Goal: Information Seeking & Learning: Find specific fact

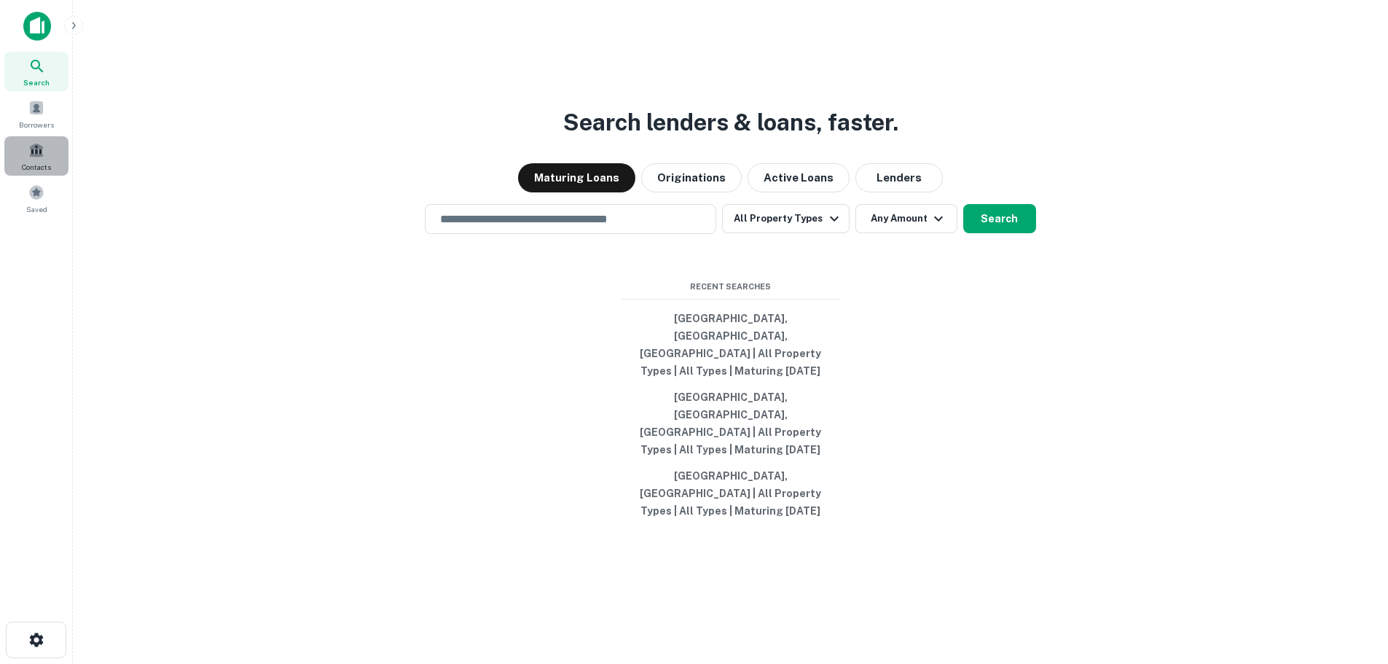
click at [39, 152] on span at bounding box center [36, 150] width 16 height 16
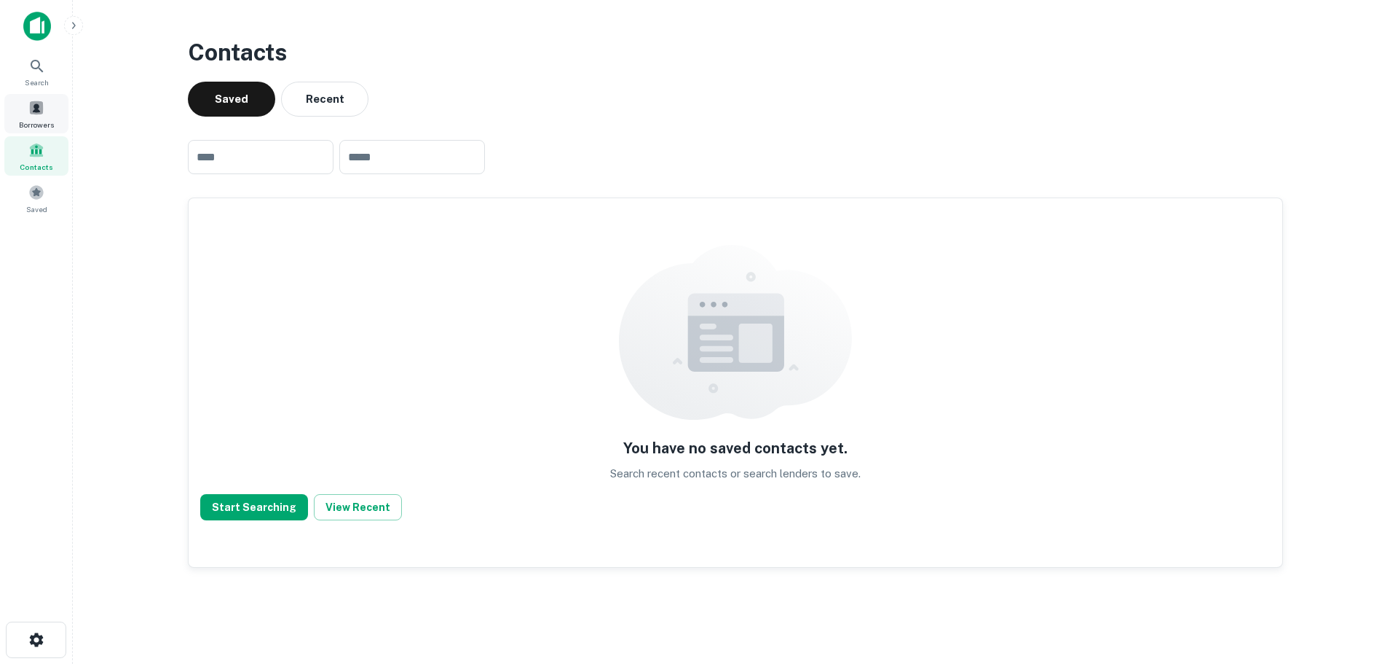
click at [31, 117] on div "Borrowers" at bounding box center [36, 113] width 64 height 39
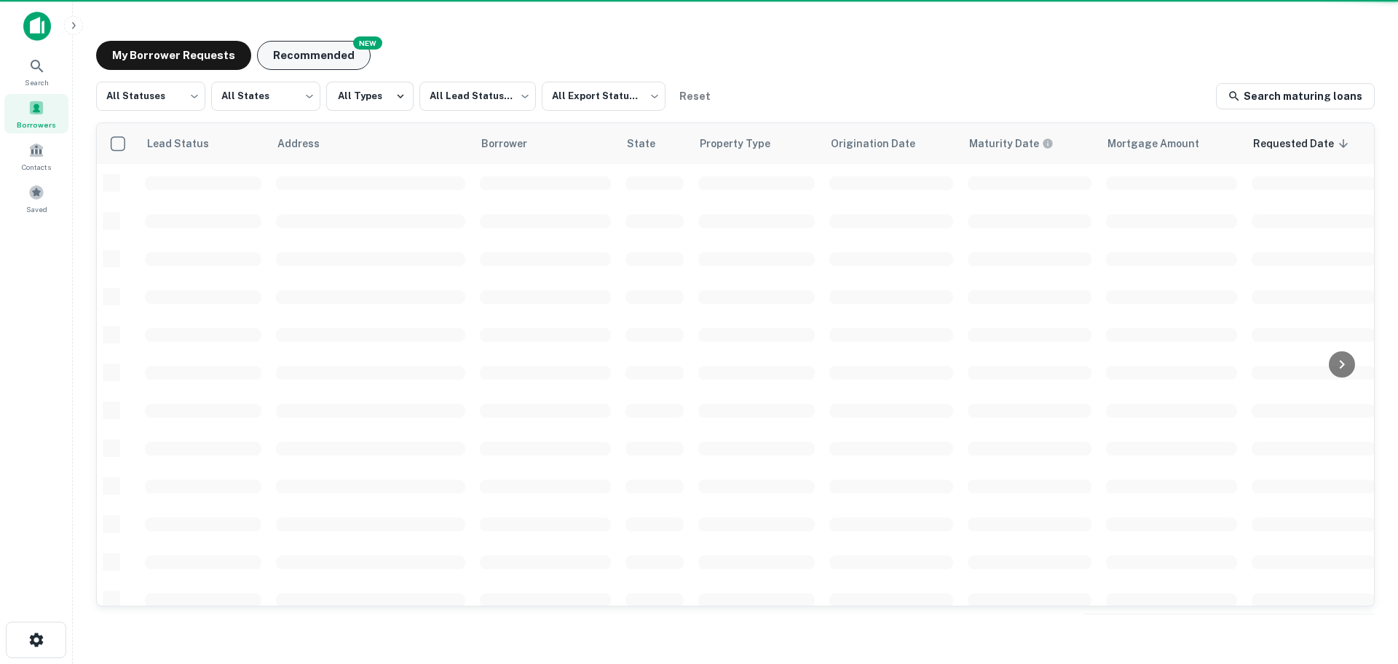
click at [337, 47] on button "Recommended" at bounding box center [314, 55] width 114 height 29
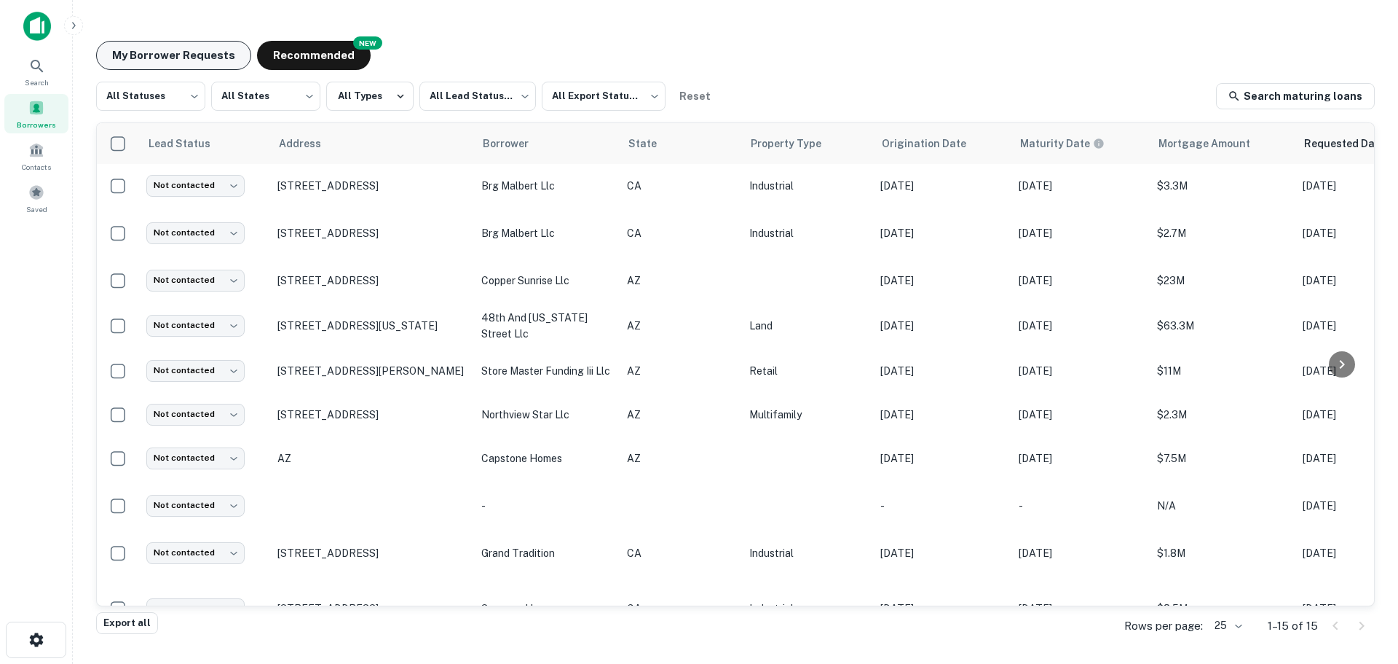
click at [181, 46] on button "My Borrower Requests" at bounding box center [173, 55] width 155 height 29
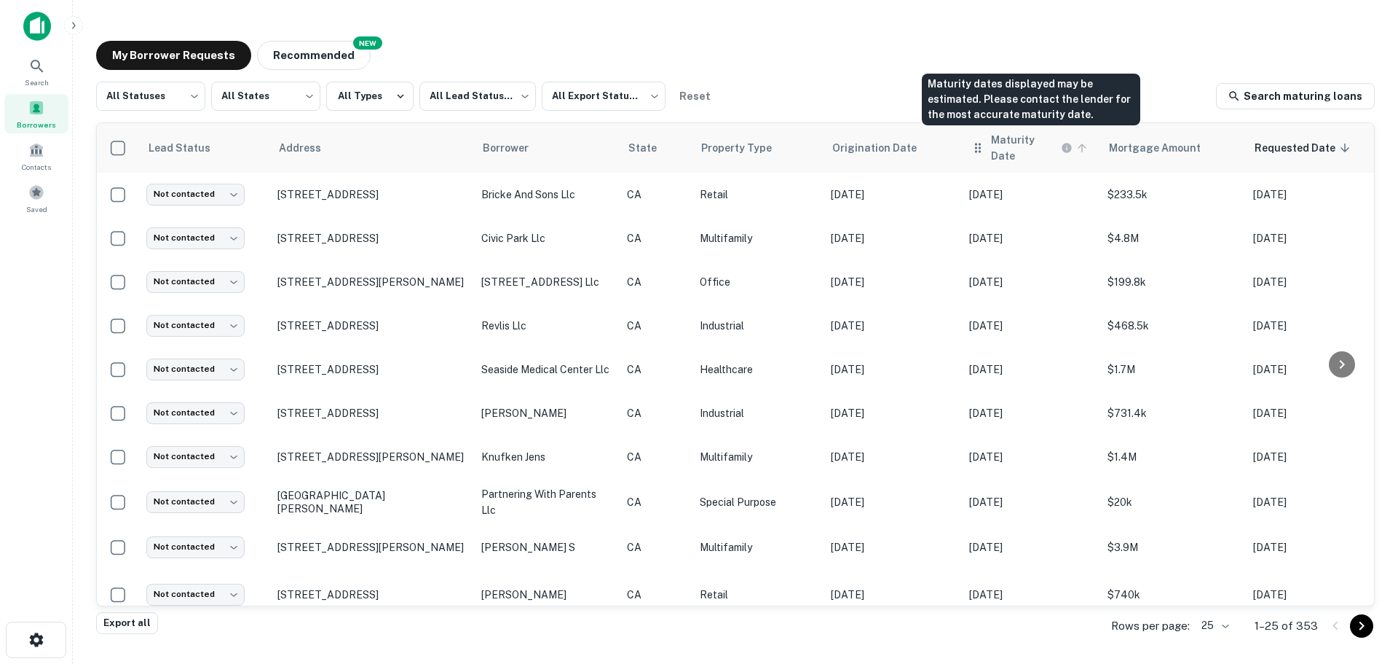
click at [1016, 146] on h6 "Maturity Date" at bounding box center [1024, 148] width 67 height 32
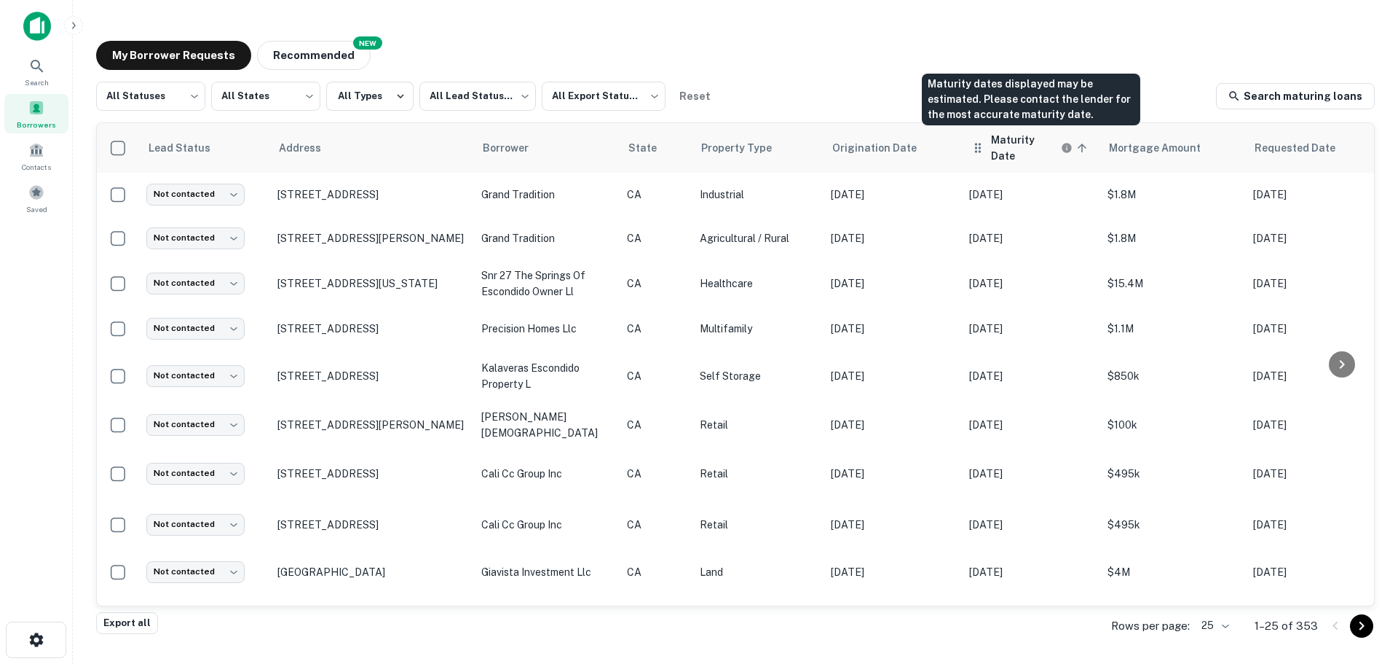
click at [1000, 145] on h6 "Maturity Date" at bounding box center [1024, 148] width 67 height 32
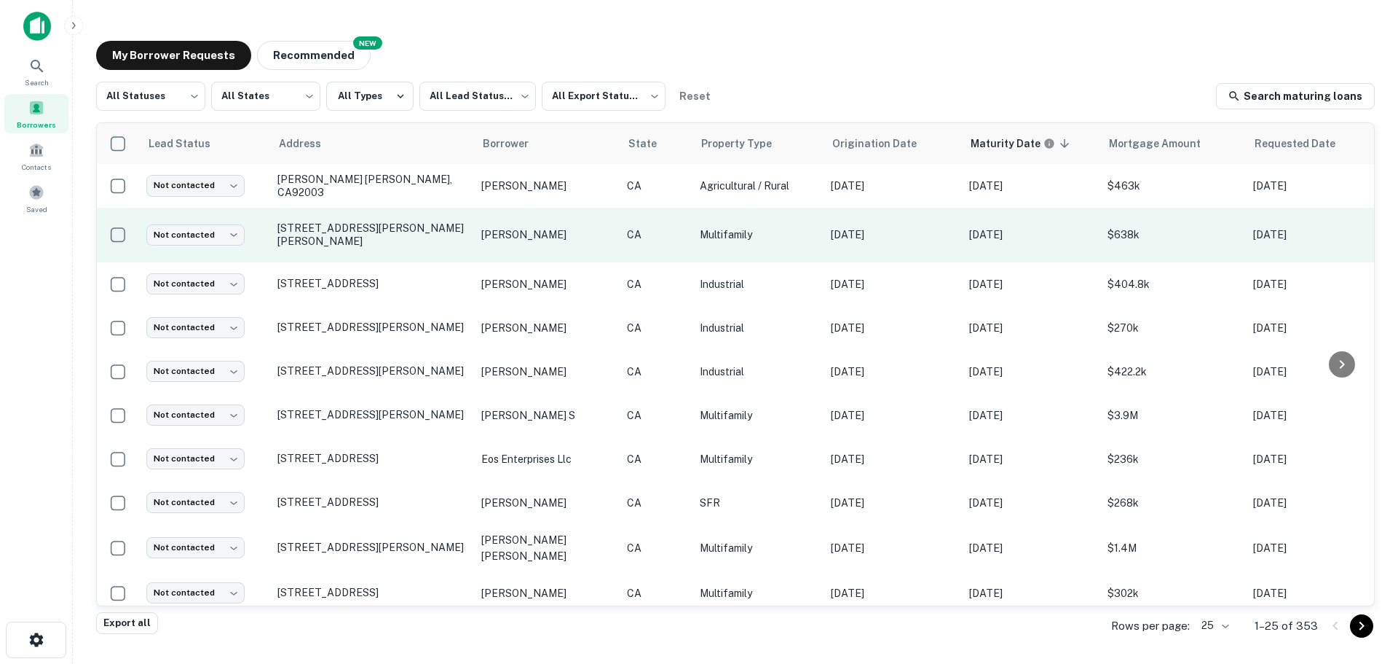
click at [368, 259] on td "[STREET_ADDRESS][PERSON_NAME][PERSON_NAME]" at bounding box center [372, 235] width 204 height 55
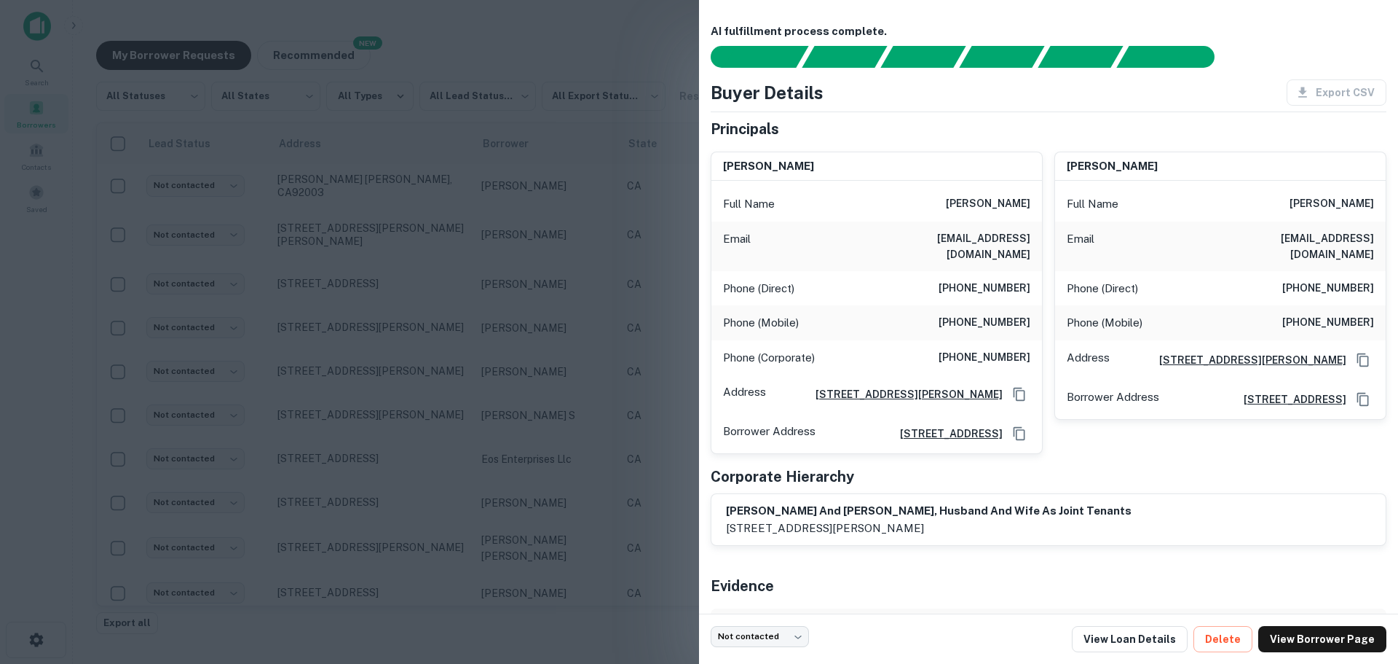
click at [586, 44] on div at bounding box center [699, 332] width 1398 height 664
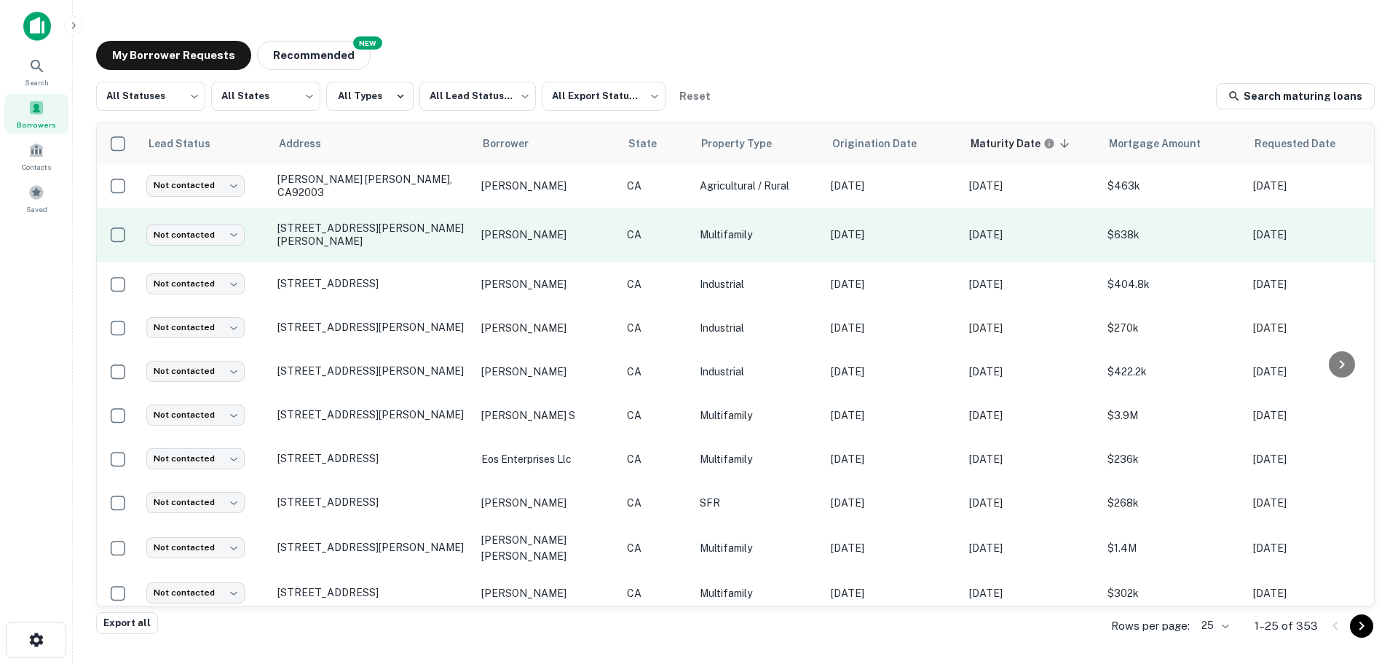
click at [434, 256] on td "[STREET_ADDRESS][PERSON_NAME][PERSON_NAME]" at bounding box center [372, 235] width 204 height 55
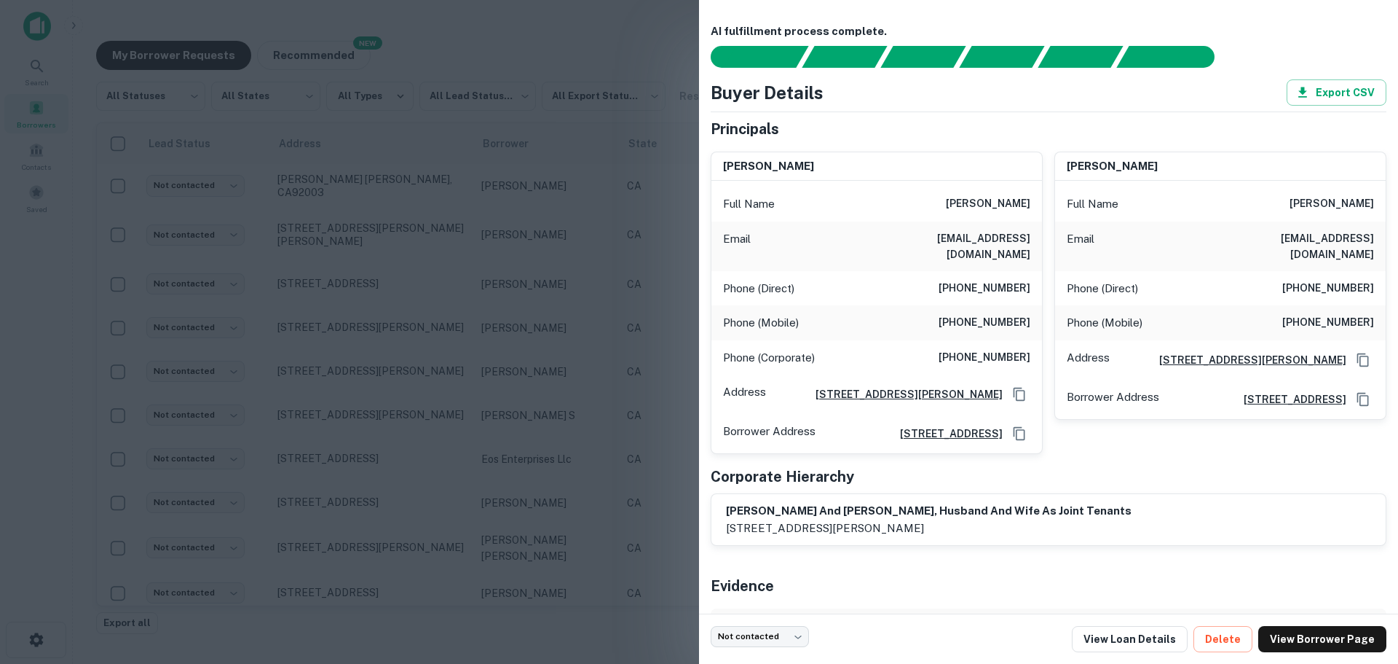
click at [345, 215] on div at bounding box center [699, 332] width 1398 height 664
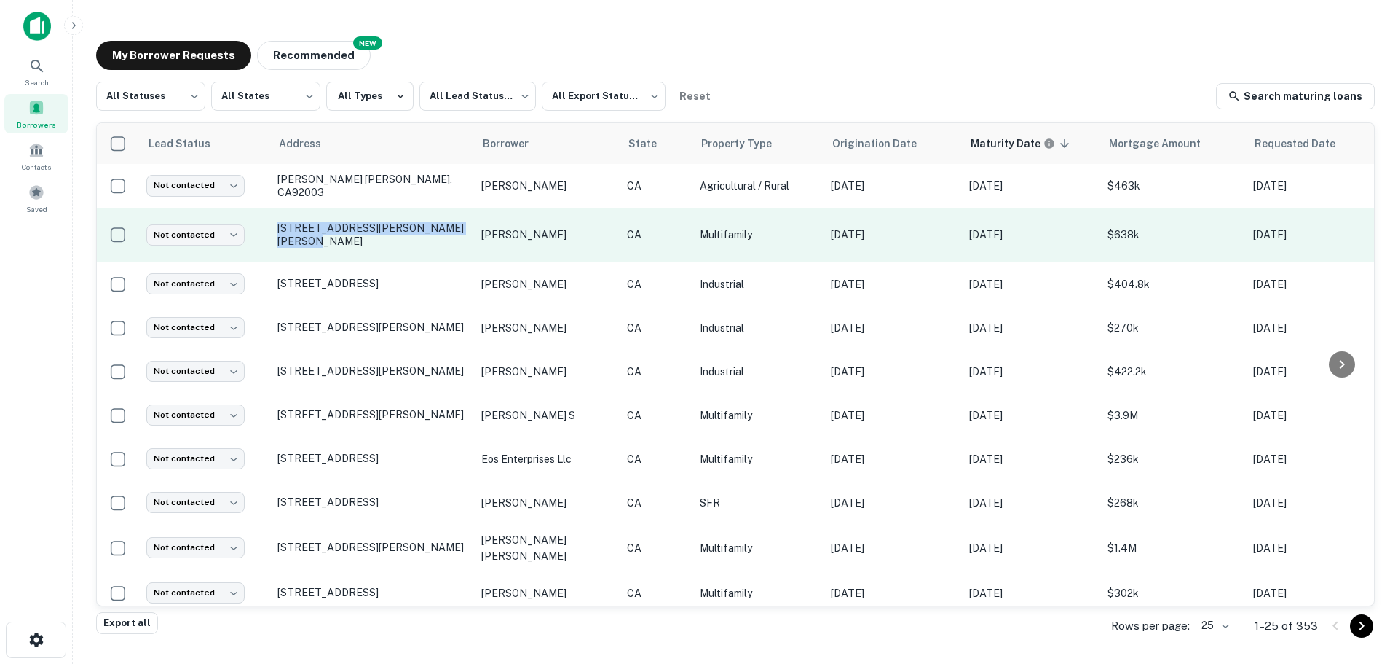
drag, startPoint x: 465, startPoint y: 240, endPoint x: 280, endPoint y: 229, distance: 184.6
click at [280, 229] on p "[STREET_ADDRESS][PERSON_NAME][PERSON_NAME]" at bounding box center [372, 234] width 189 height 26
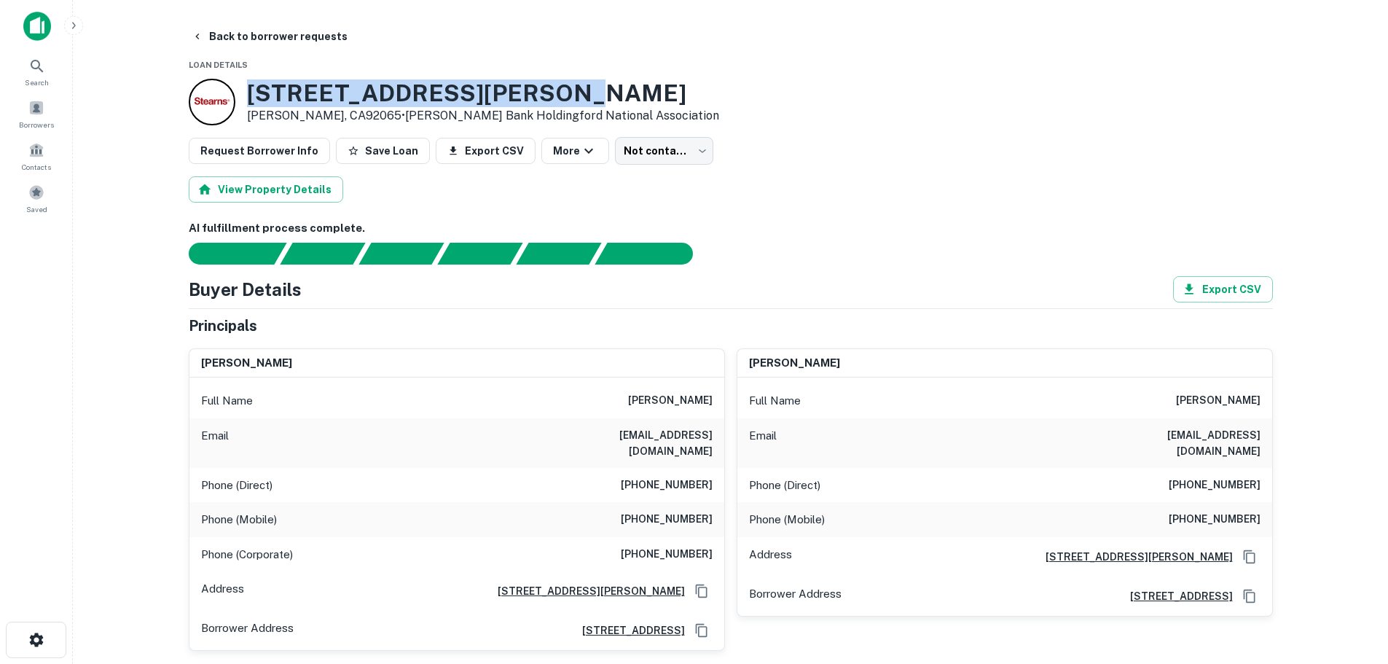
drag, startPoint x: 248, startPoint y: 87, endPoint x: 561, endPoint y: 93, distance: 312.5
click at [561, 93] on h3 "[STREET_ADDRESS][PERSON_NAME]" at bounding box center [483, 93] width 472 height 28
copy h3 "[STREET_ADDRESS][PERSON_NAME]"
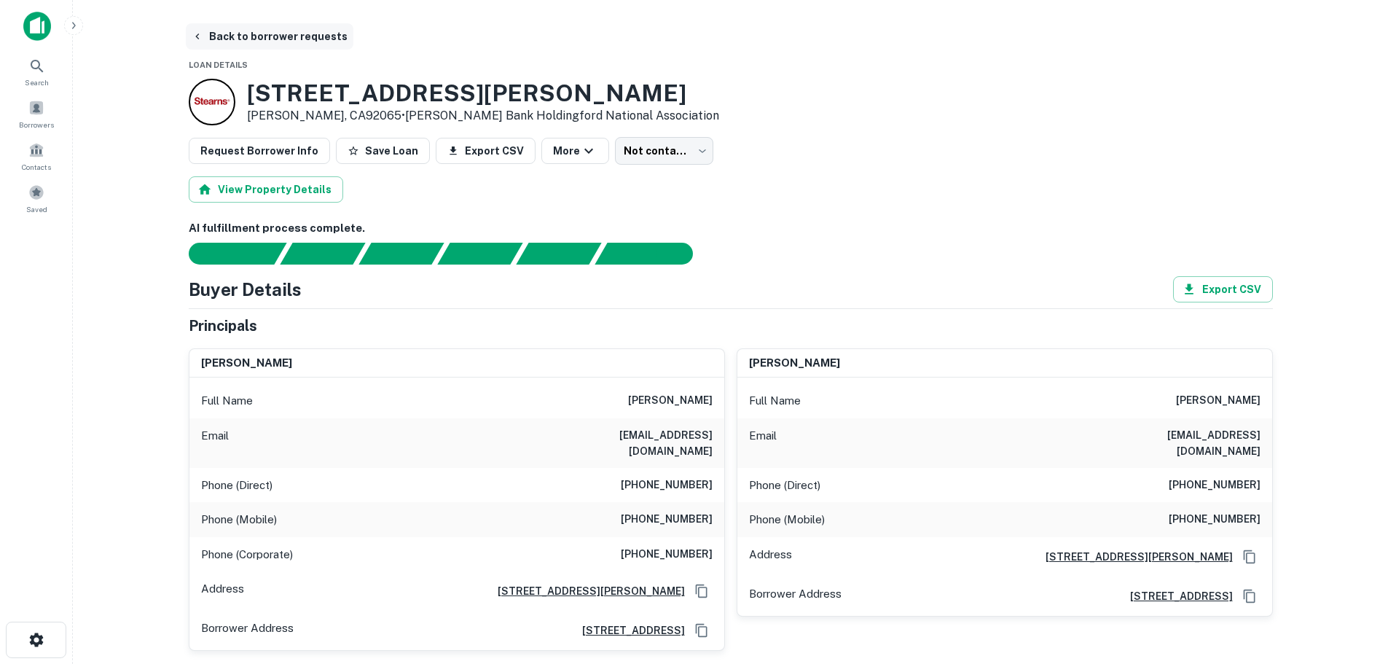
click at [230, 39] on button "Back to borrower requests" at bounding box center [270, 36] width 168 height 26
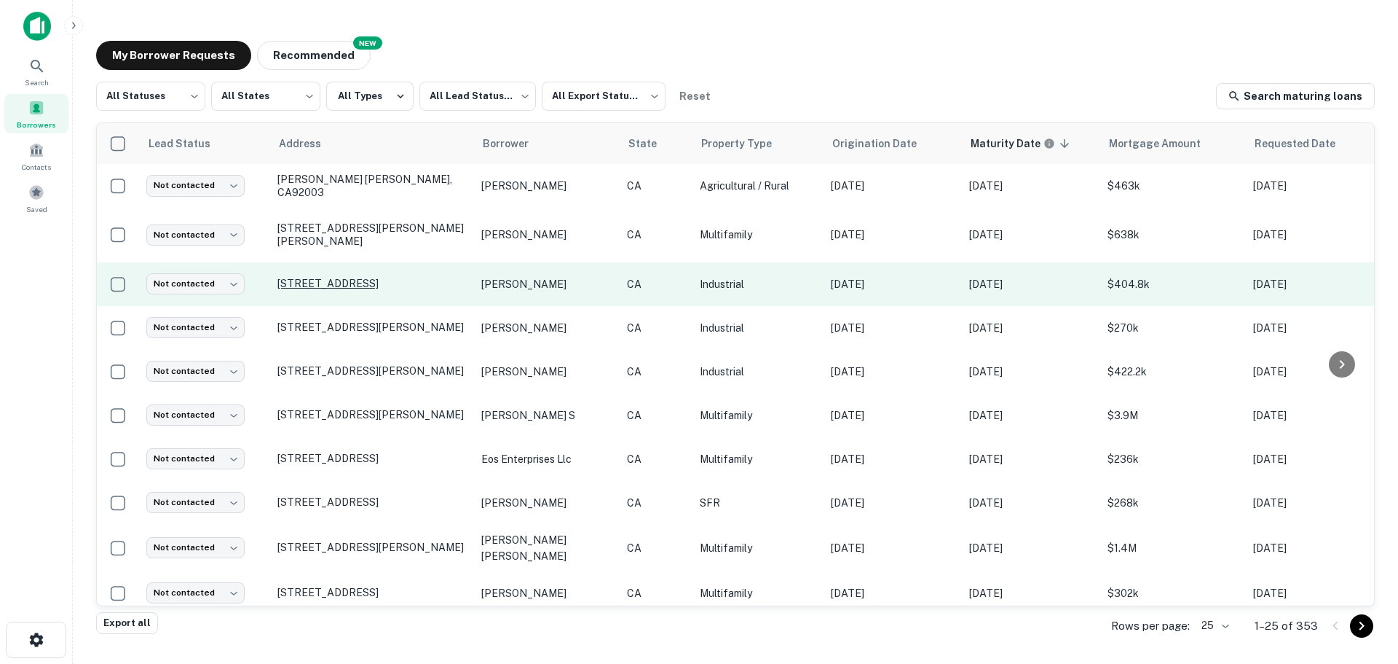
click at [307, 290] on p "[STREET_ADDRESS]" at bounding box center [372, 283] width 189 height 13
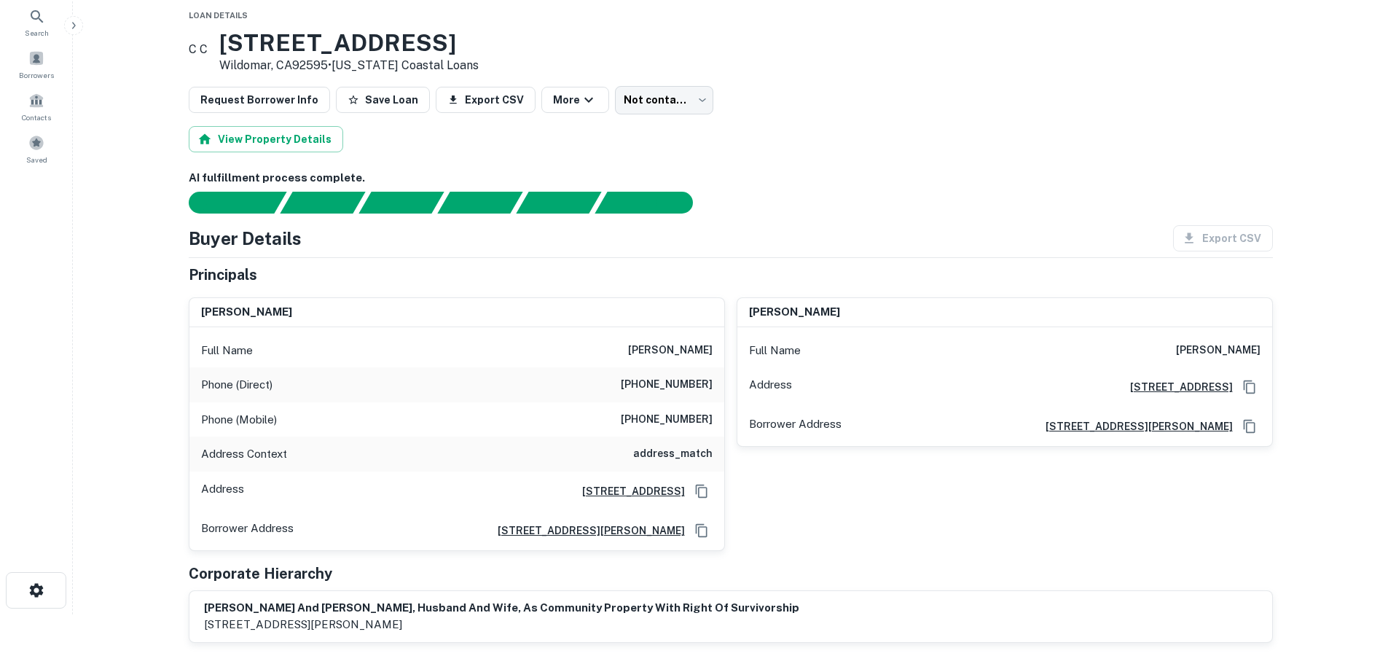
scroll to position [73, 0]
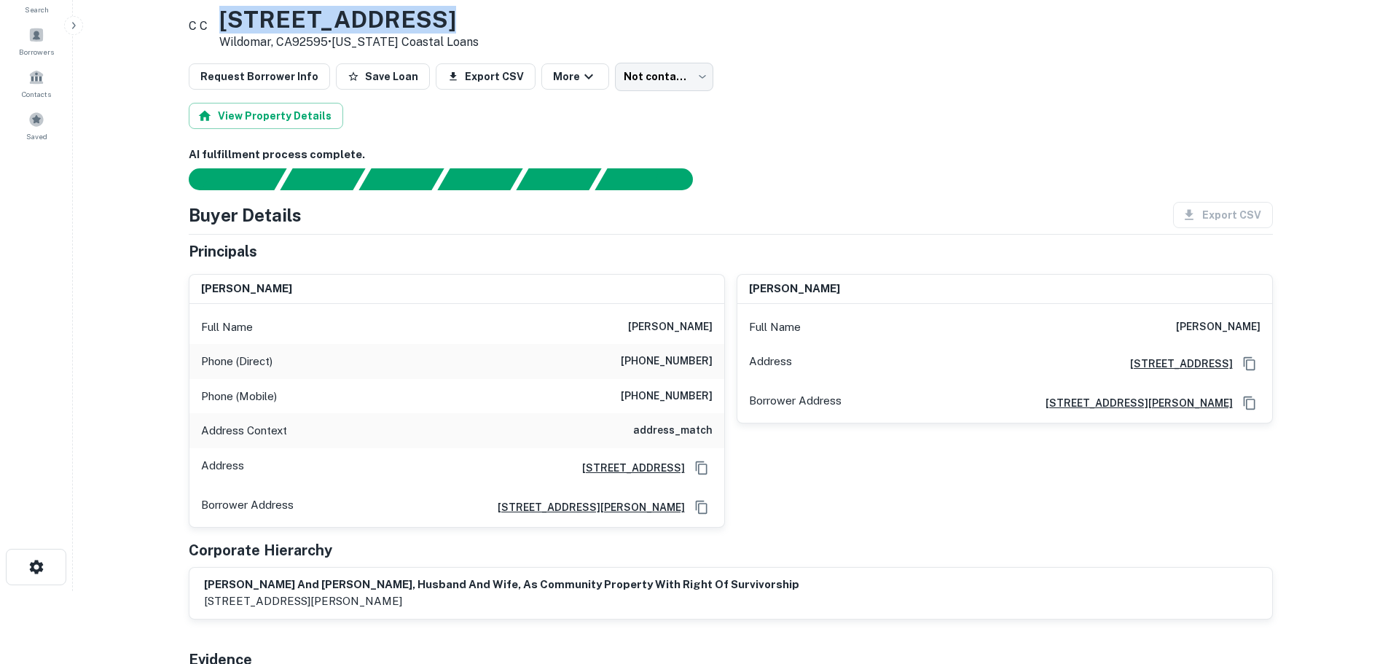
drag, startPoint x: 474, startPoint y: 21, endPoint x: 251, endPoint y: 27, distance: 223.7
click at [251, 27] on h3 "[STREET_ADDRESS]" at bounding box center [348, 20] width 259 height 28
copy h3 "[STREET_ADDRESS]"
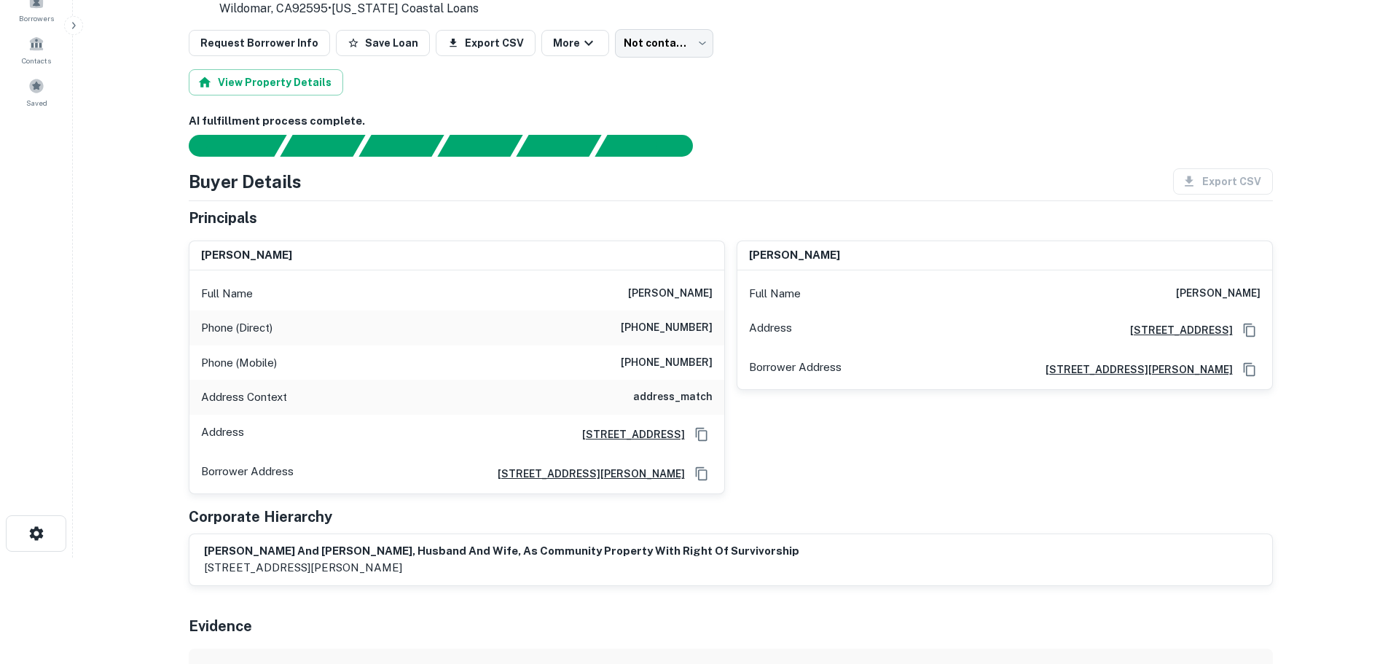
scroll to position [0, 0]
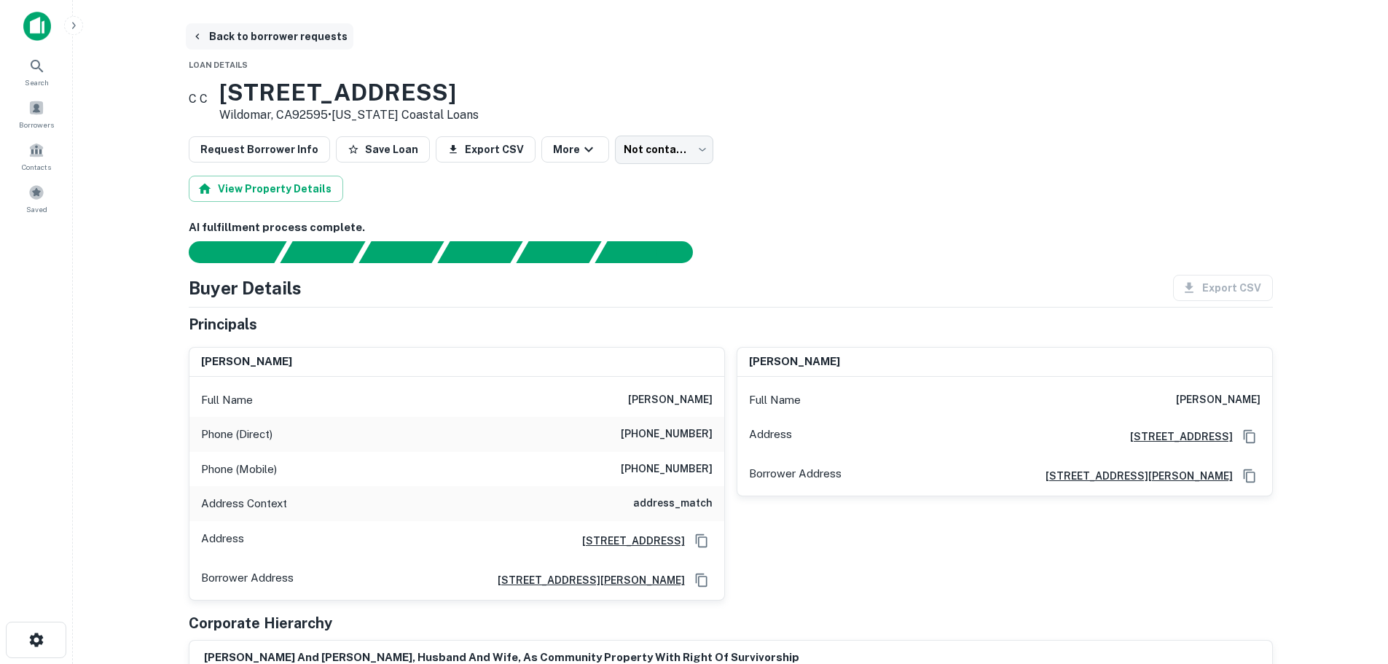
click at [202, 31] on icon "button" at bounding box center [198, 37] width 12 height 12
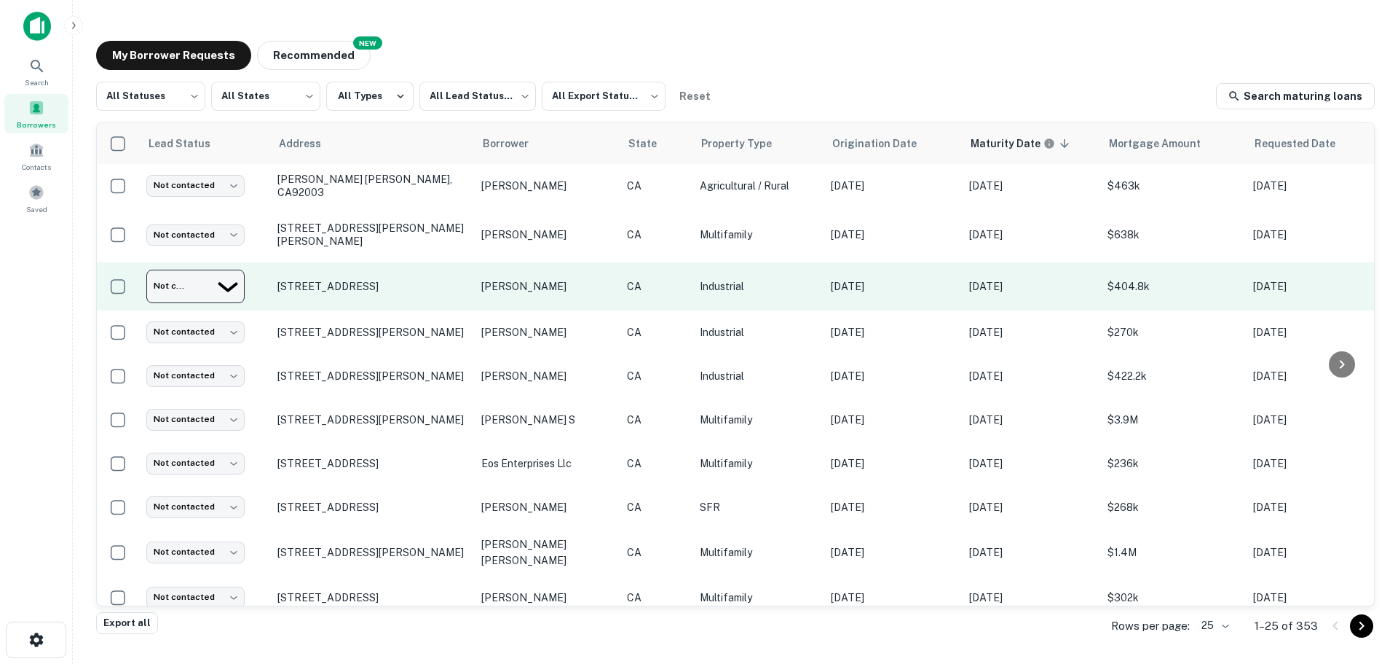
click at [240, 298] on body "Search Borrowers Contacts Saved My Borrower Requests NEW Recommended All Status…" at bounding box center [699, 332] width 1398 height 664
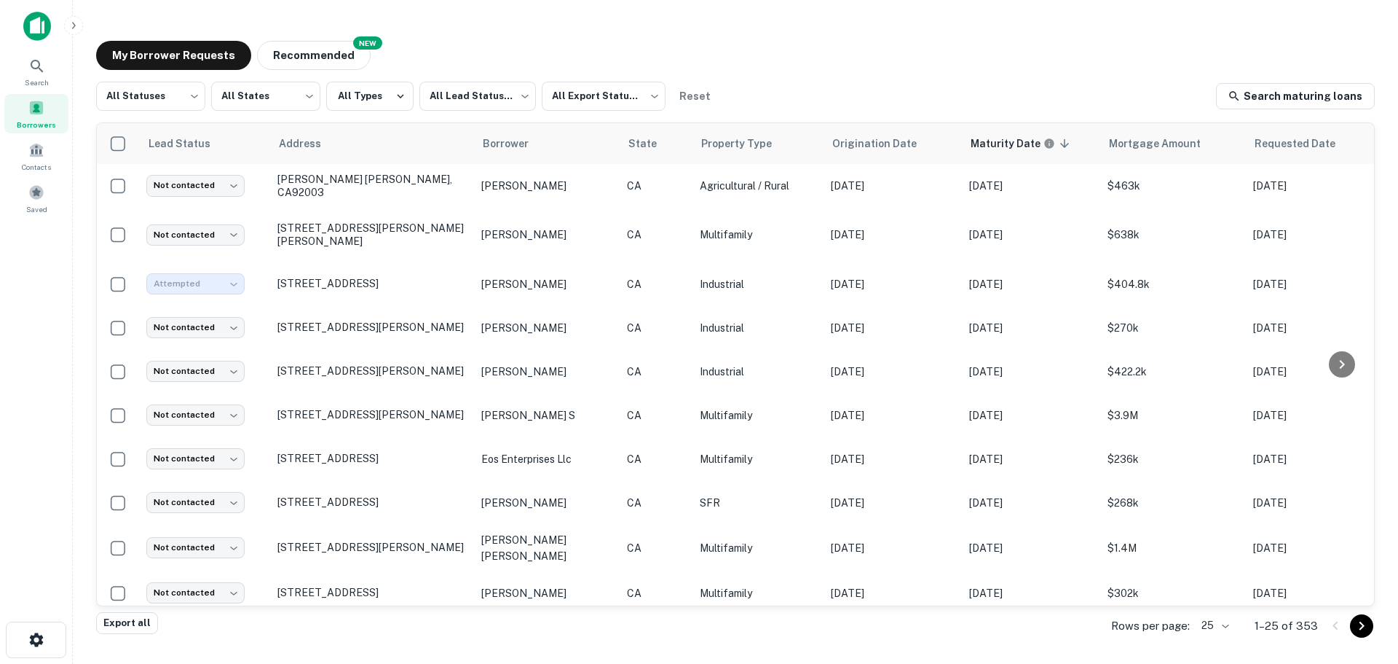
type input "*********"
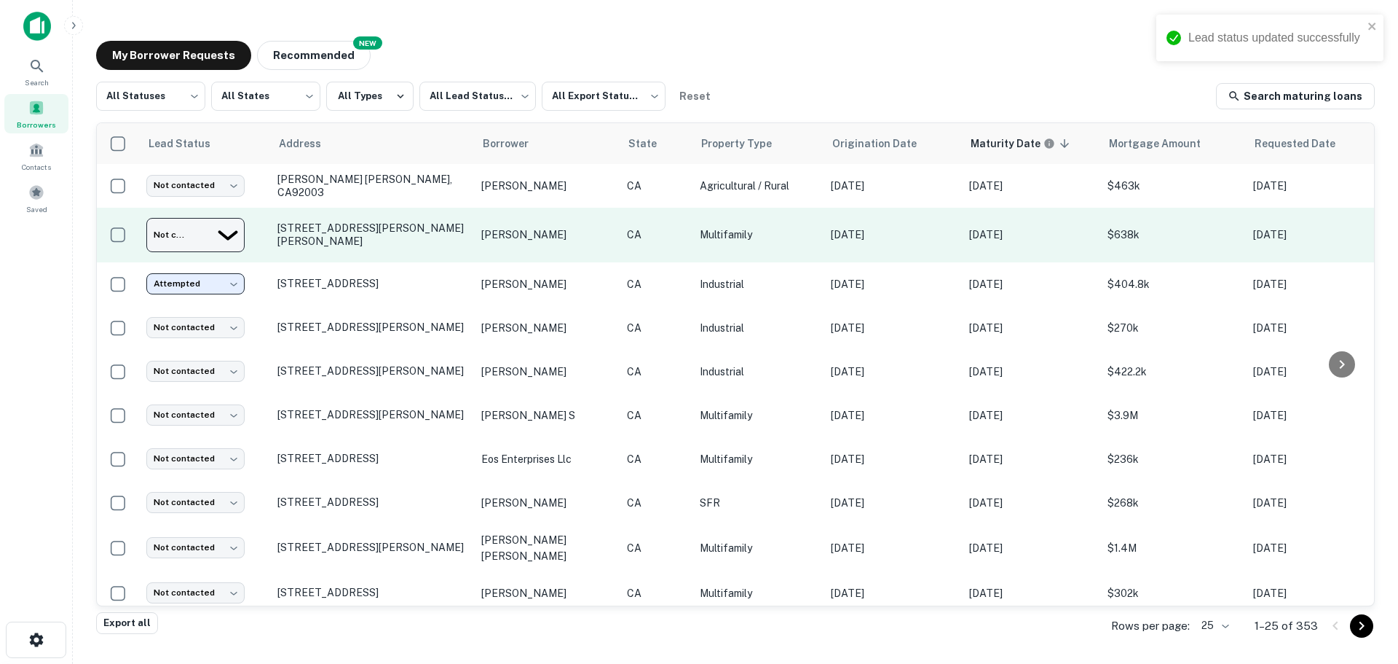
click at [235, 240] on body "Lead status updated successfully Search Borrowers Contacts Saved My Borrower Re…" at bounding box center [699, 332] width 1398 height 664
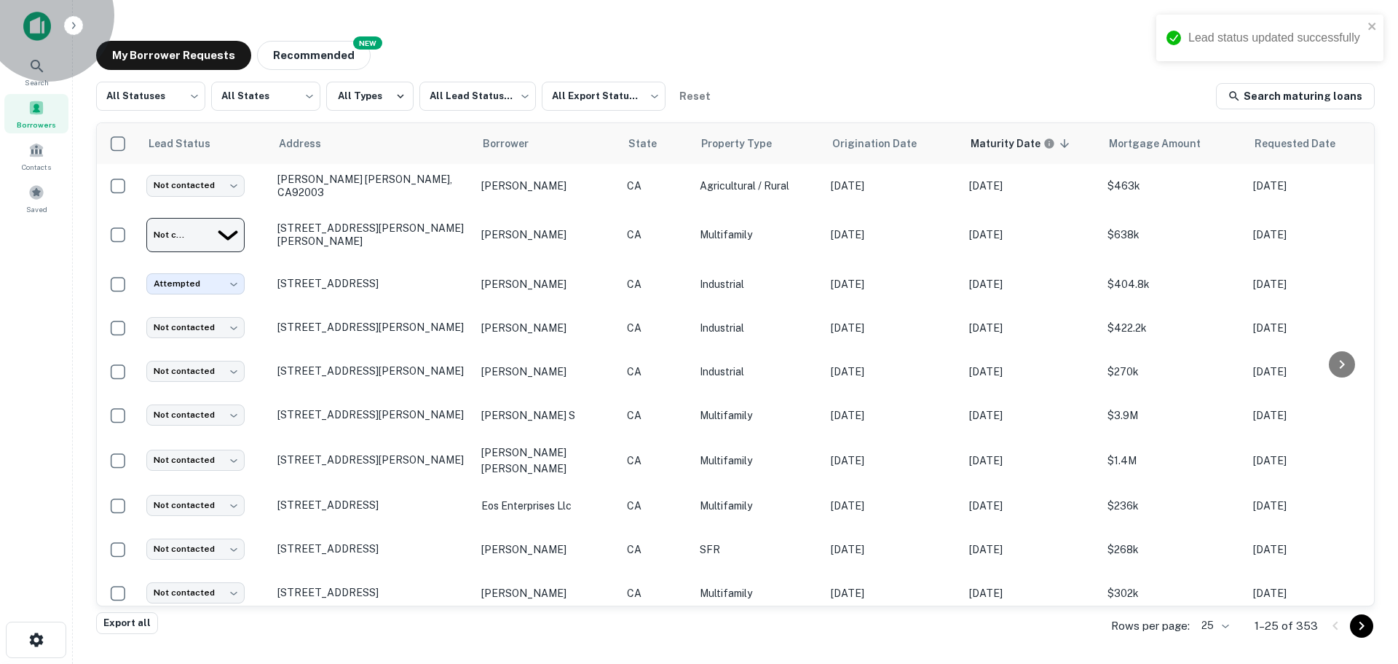
type input "*********"
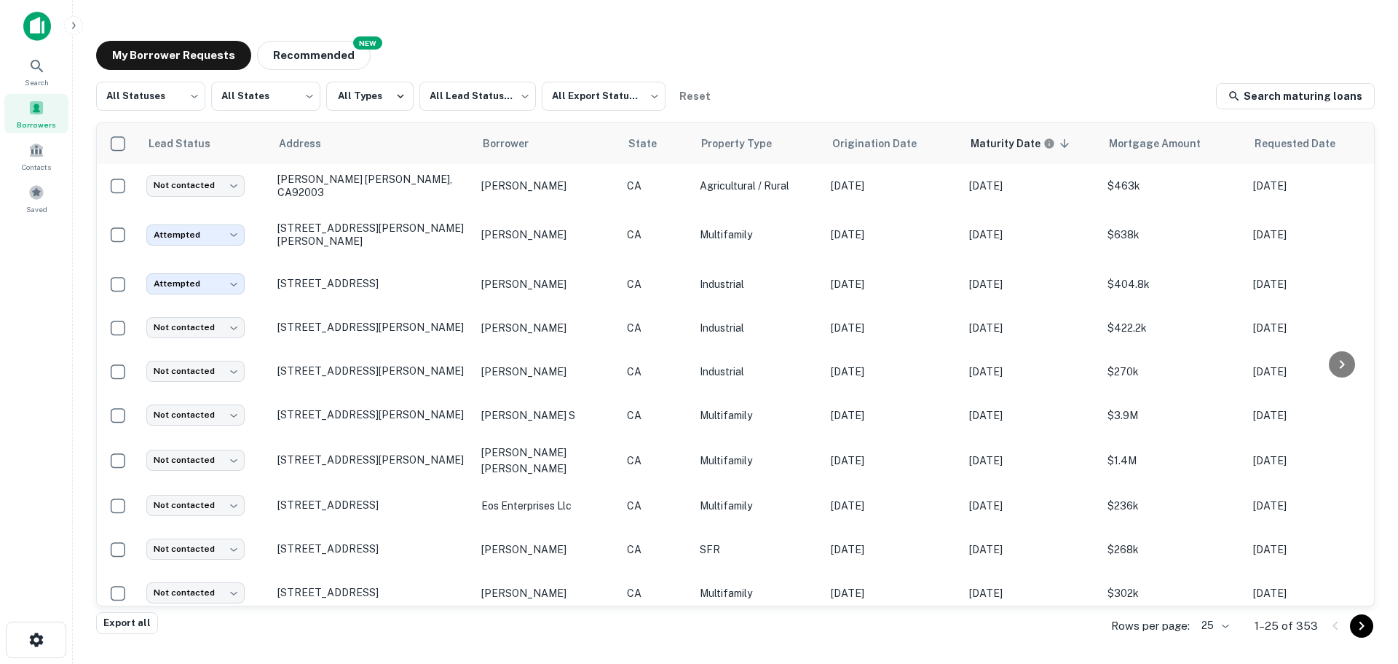
drag, startPoint x: 365, startPoint y: 299, endPoint x: 897, endPoint y: 42, distance: 591.0
click at [897, 42] on div "My Borrower Requests NEW Recommended" at bounding box center [735, 55] width 1279 height 29
drag, startPoint x: 371, startPoint y: 296, endPoint x: 869, endPoint y: 37, distance: 560.7
click at [870, 37] on div "My Borrower Requests NEW Recommended All Statuses *** ​ All States *** ​ All Ty…" at bounding box center [735, 327] width 1302 height 597
drag, startPoint x: 347, startPoint y: 302, endPoint x: 790, endPoint y: 49, distance: 510.5
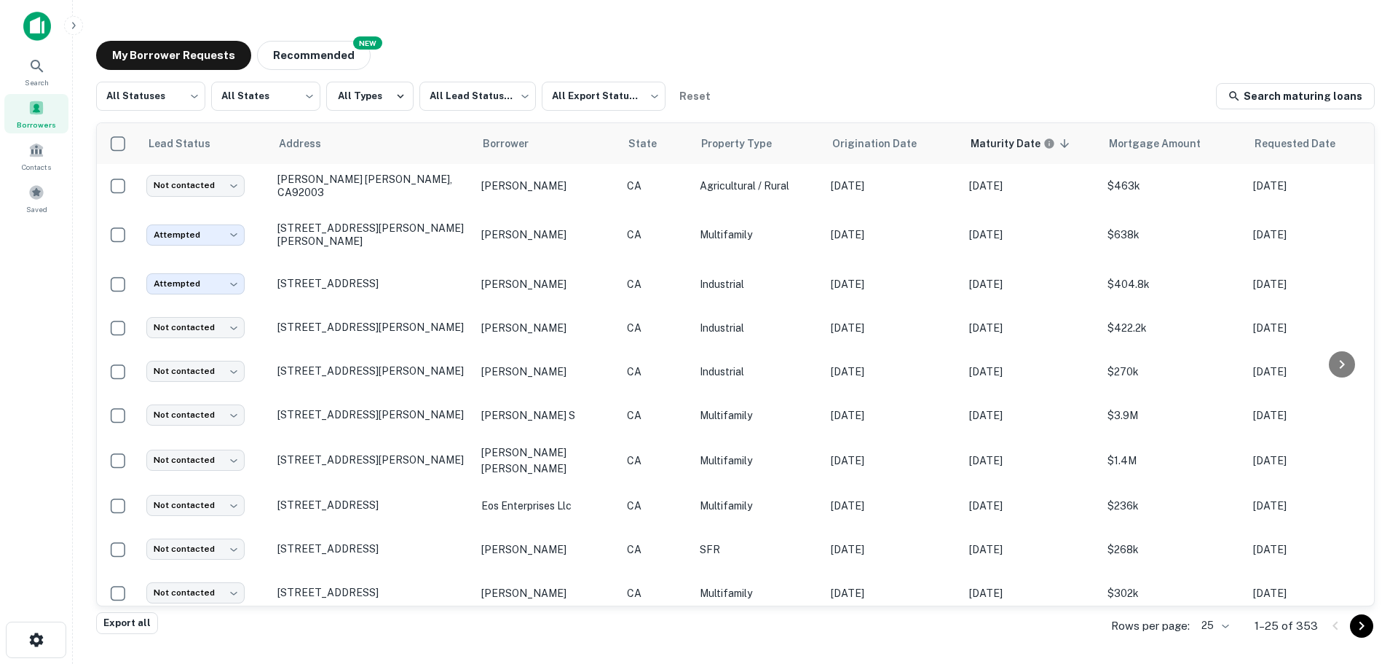
click at [790, 49] on div "My Borrower Requests NEW Recommended" at bounding box center [735, 55] width 1279 height 29
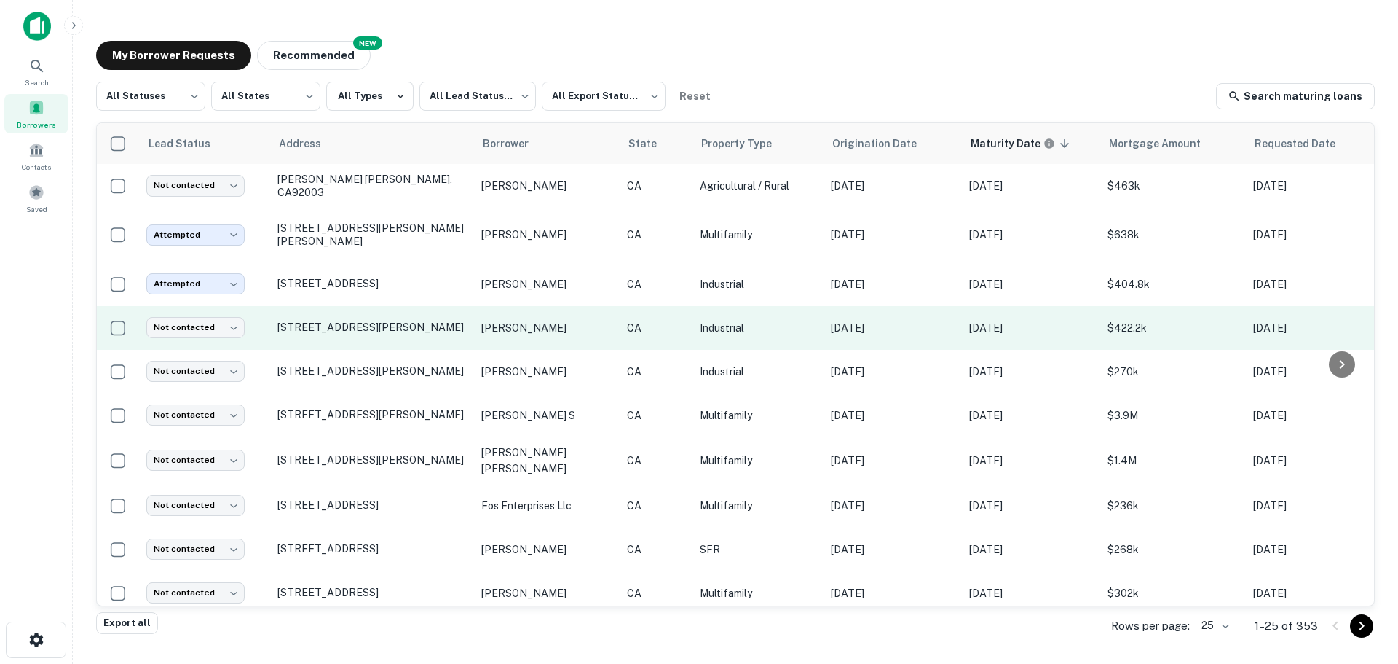
click at [361, 334] on p "[STREET_ADDRESS][PERSON_NAME]" at bounding box center [372, 326] width 189 height 13
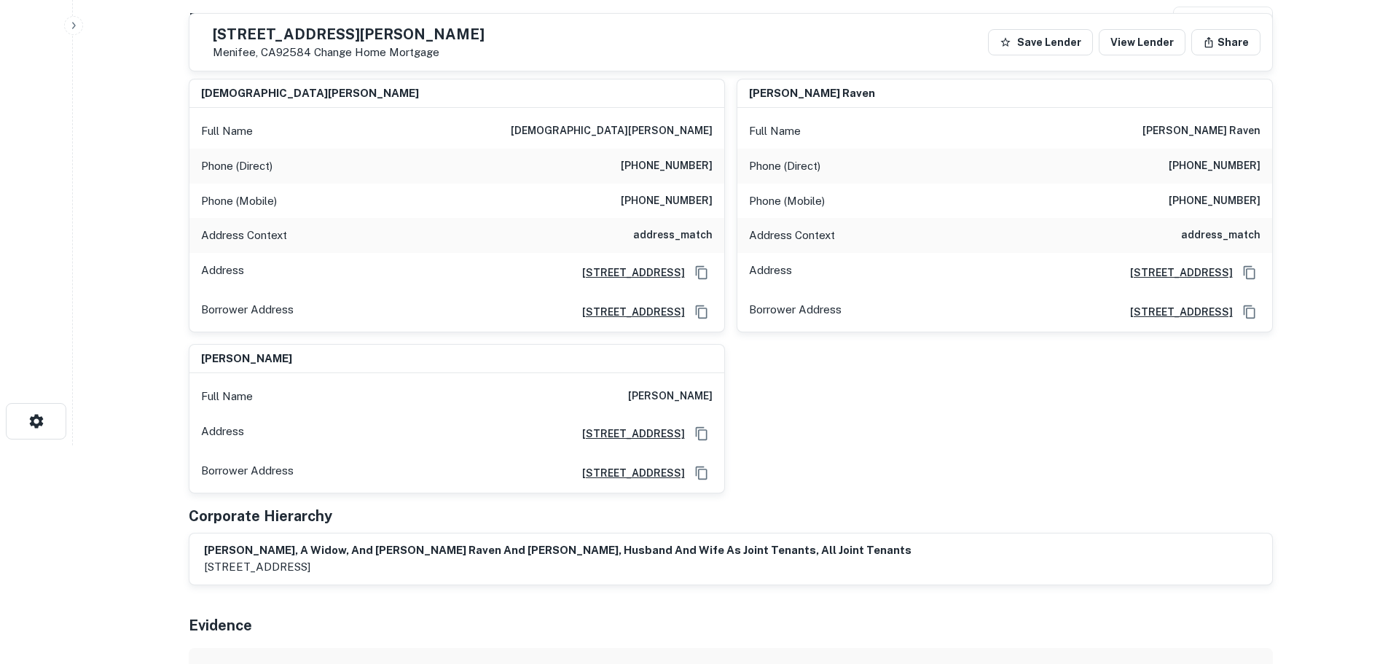
scroll to position [73, 0]
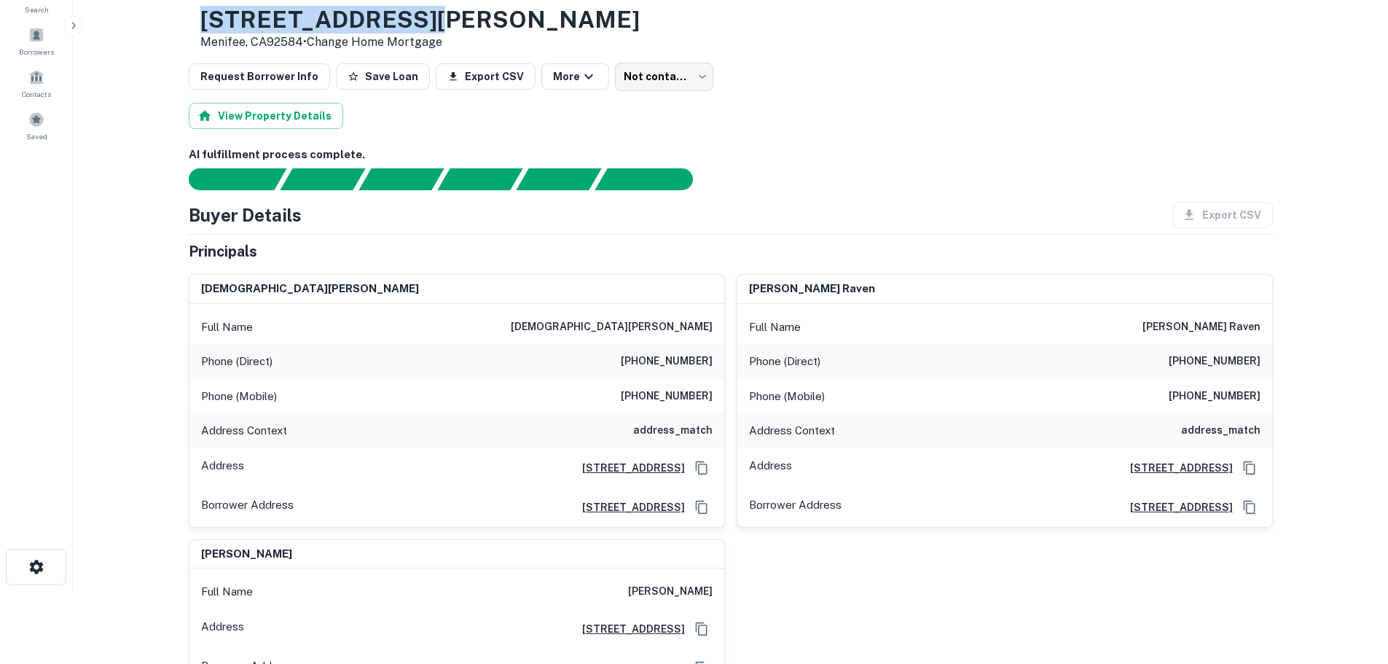
drag, startPoint x: 476, startPoint y: 20, endPoint x: 247, endPoint y: 15, distance: 228.8
click at [247, 15] on h3 "[STREET_ADDRESS][PERSON_NAME]" at bounding box center [419, 20] width 439 height 28
copy h3 "[STREET_ADDRESS][PERSON_NAME]"
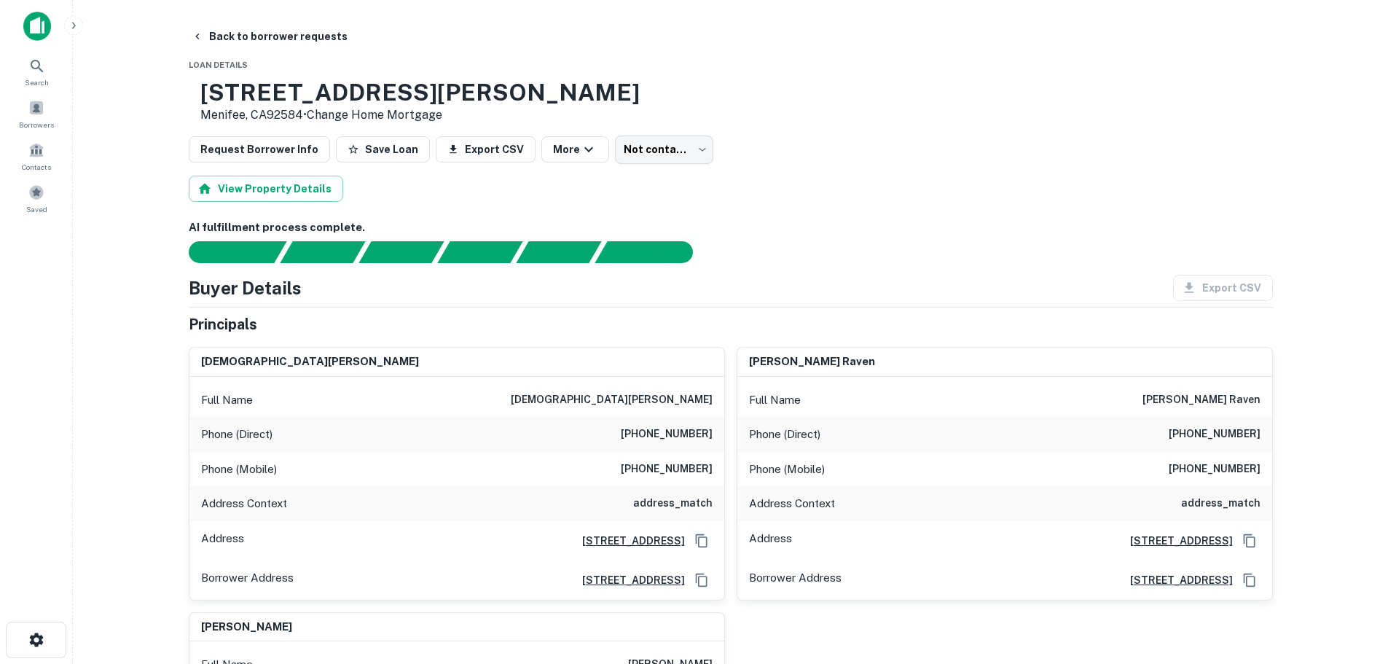
scroll to position [437, 0]
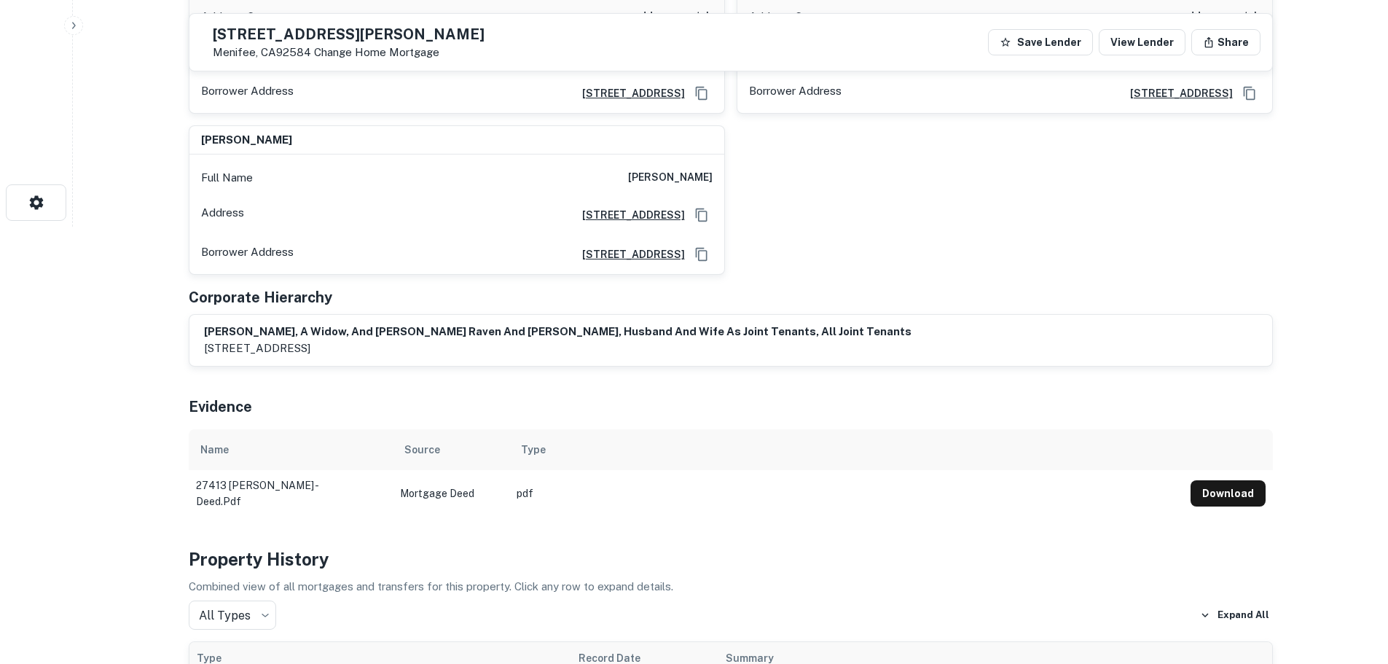
drag, startPoint x: 702, startPoint y: 215, endPoint x: 696, endPoint y: 5, distance: 209.9
click at [702, 214] on icon "Copy Address" at bounding box center [701, 215] width 15 height 15
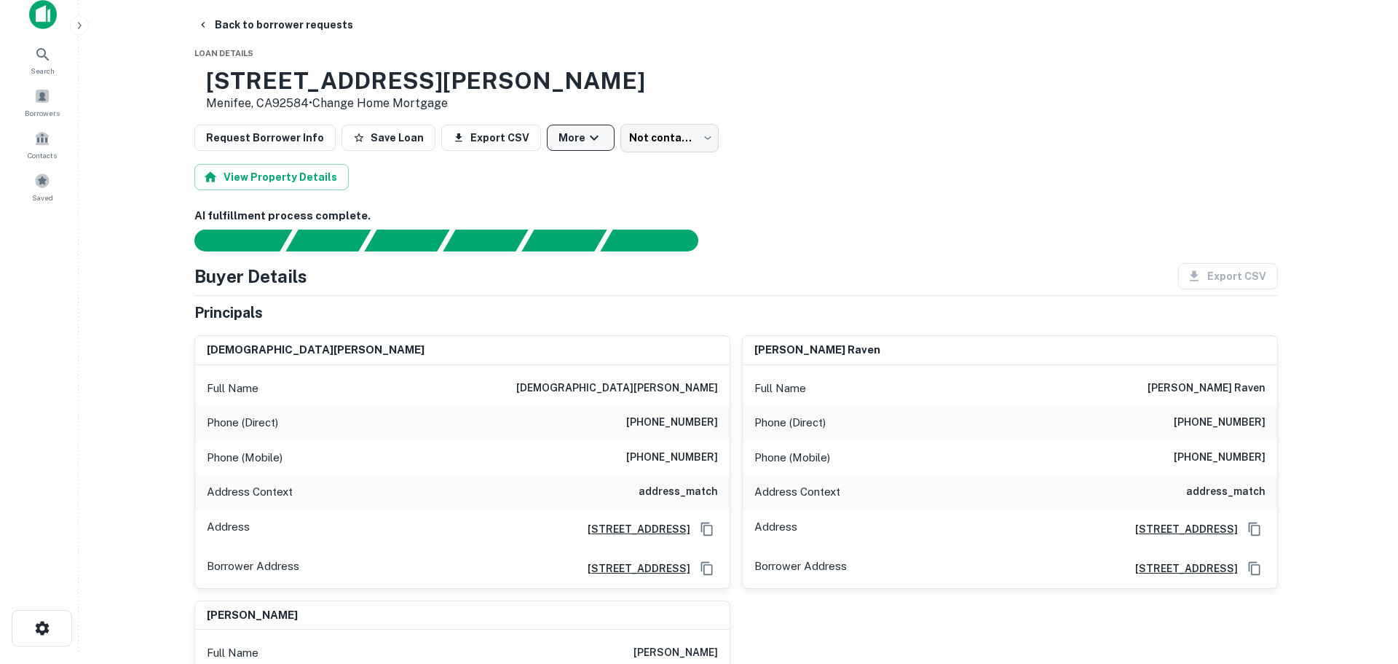
scroll to position [0, 0]
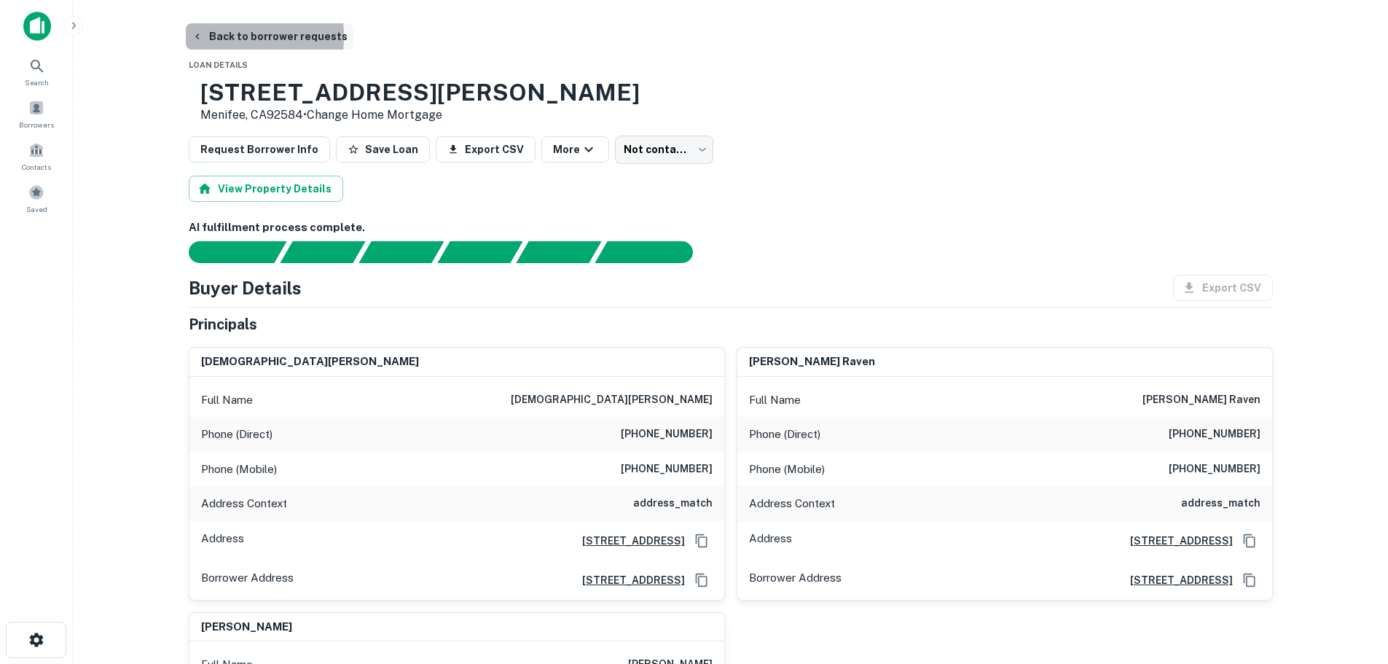
click at [196, 36] on icon "button" at bounding box center [197, 37] width 4 height 6
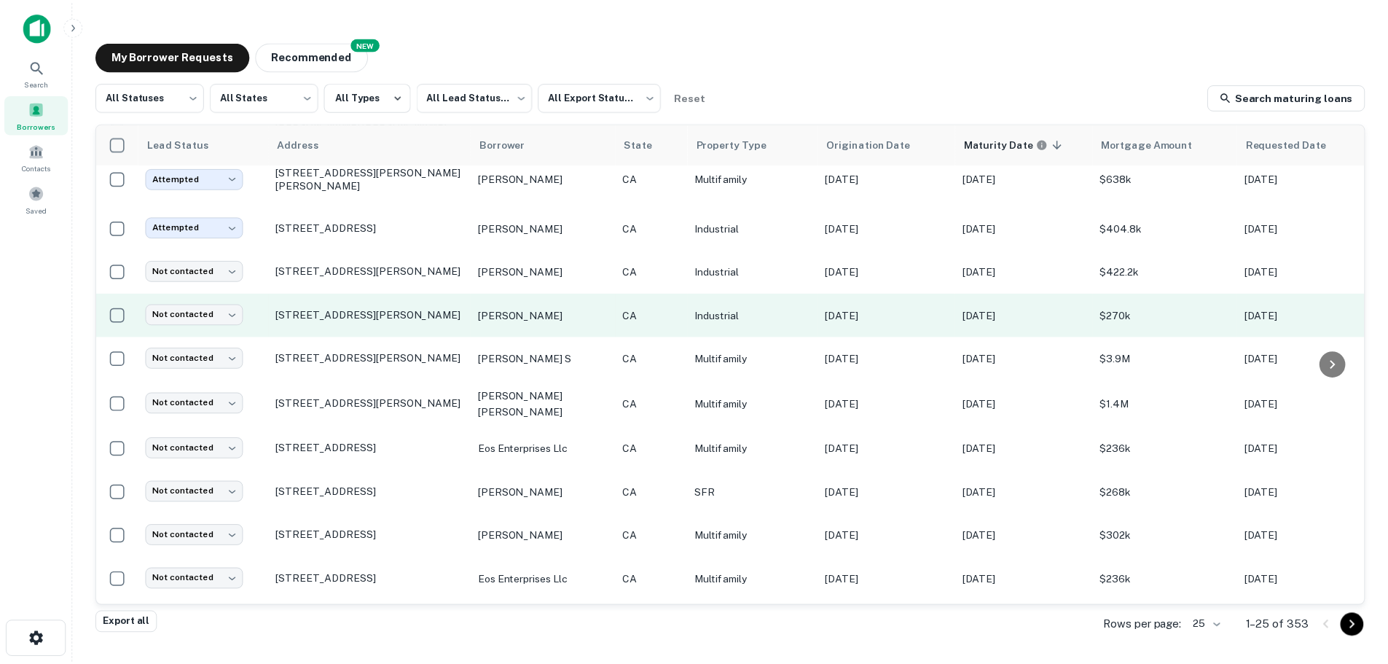
scroll to position [73, 0]
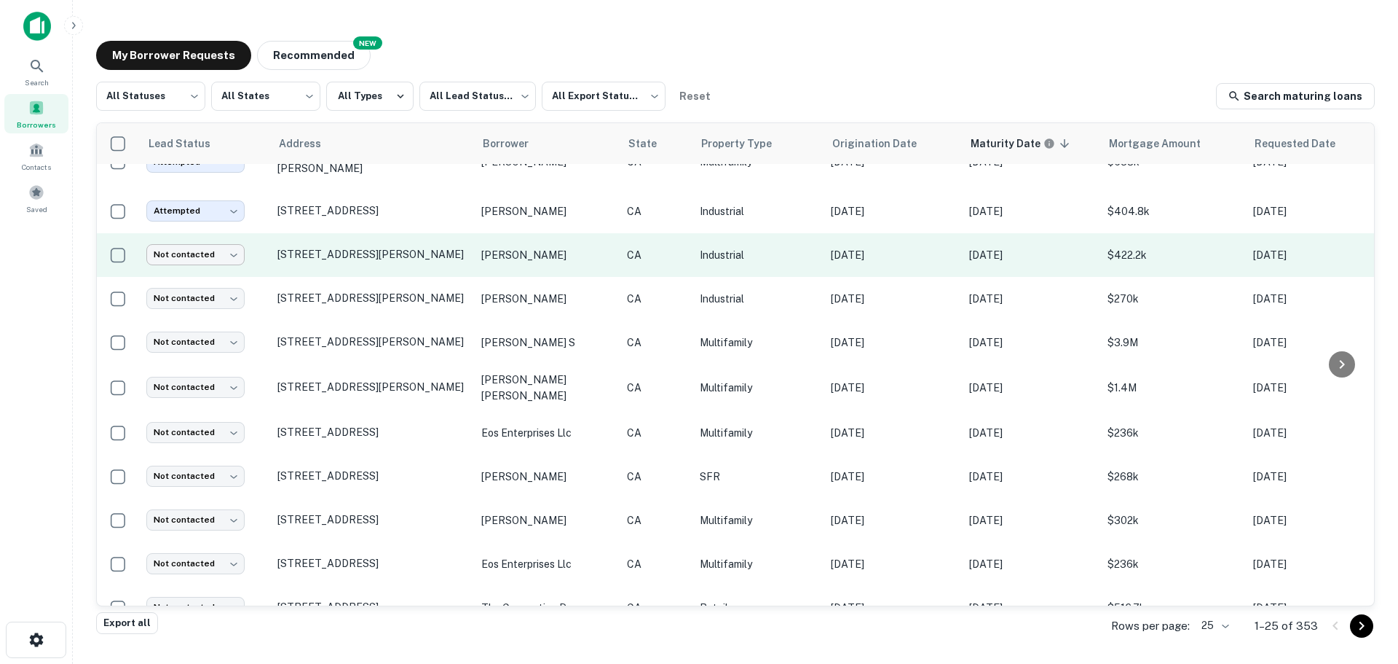
click at [229, 266] on body "Search Borrowers Contacts Saved My Borrower Requests NEW Recommended All Status…" at bounding box center [699, 332] width 1398 height 664
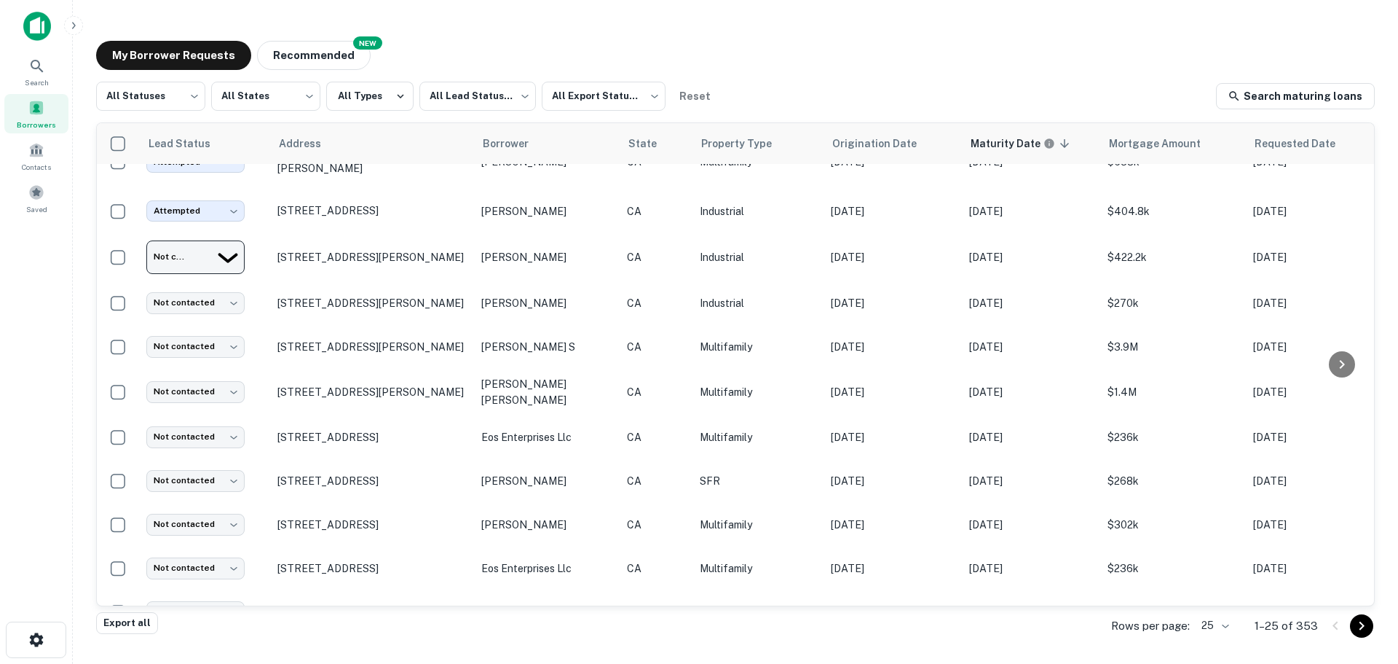
click at [235, 663] on div at bounding box center [699, 664] width 1398 height 0
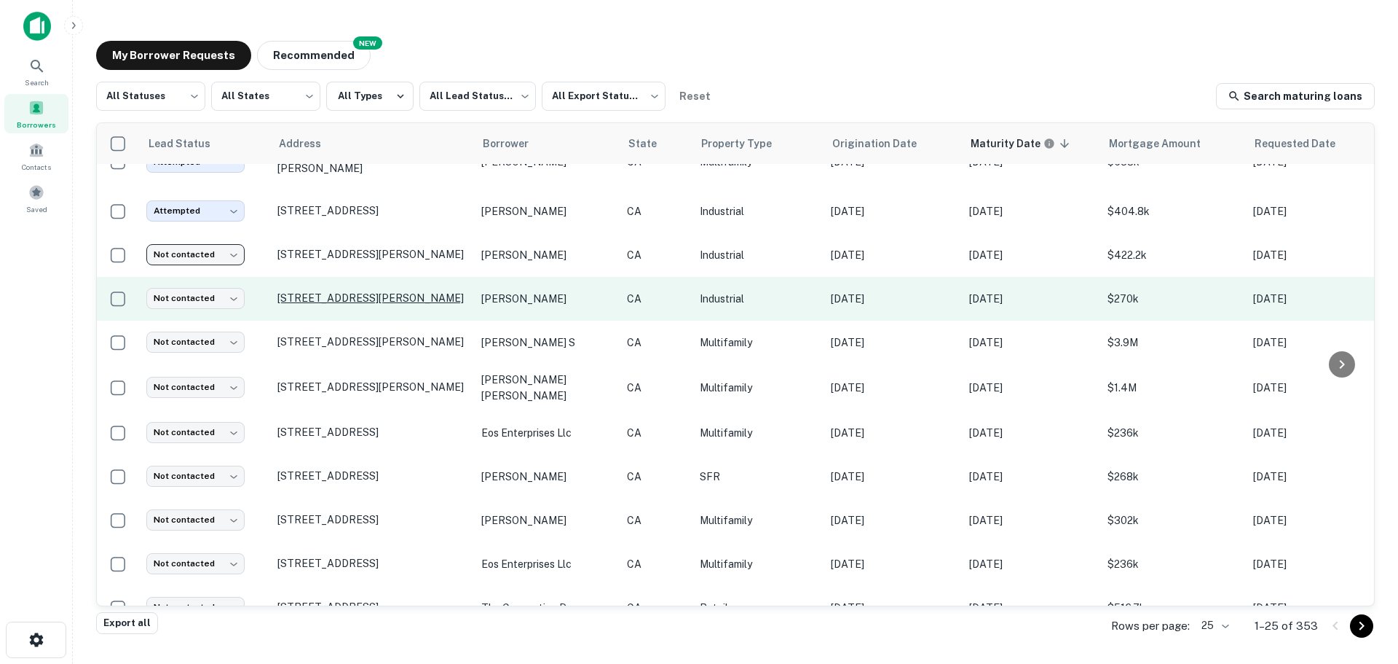
click at [360, 304] on p "[STREET_ADDRESS][PERSON_NAME]" at bounding box center [372, 297] width 189 height 13
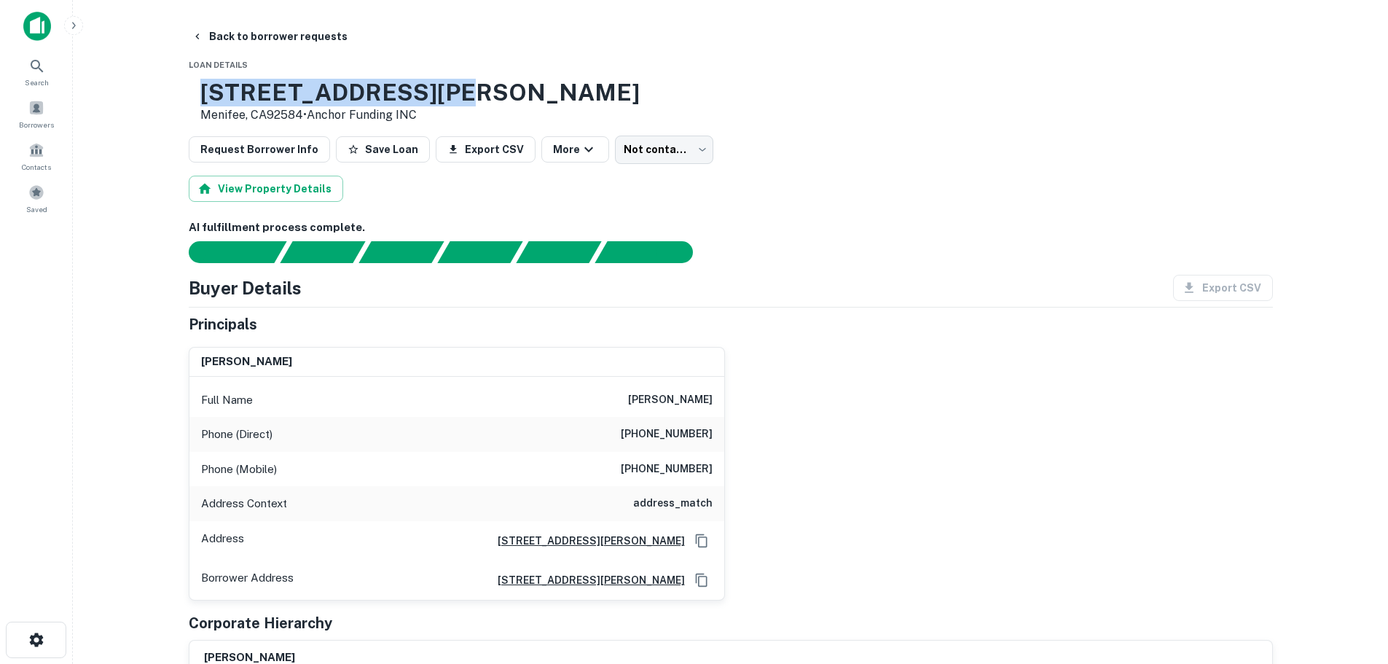
drag, startPoint x: 300, startPoint y: 82, endPoint x: 253, endPoint y: 86, distance: 47.5
click at [252, 85] on div "[STREET_ADDRESS][PERSON_NAME] • Anchor Funding INC" at bounding box center [731, 101] width 1084 height 45
copy h3 "[STREET_ADDRESS][PERSON_NAME]"
click at [228, 32] on button "Back to borrower requests" at bounding box center [270, 36] width 168 height 26
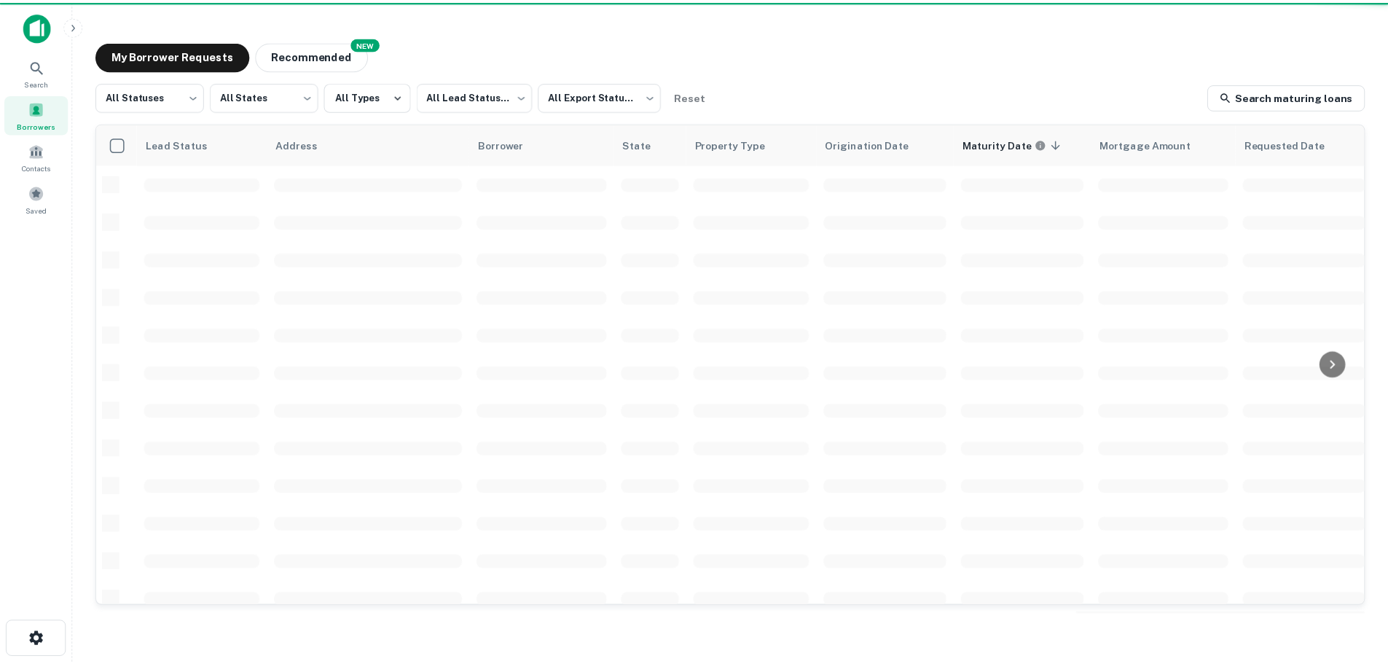
scroll to position [73, 0]
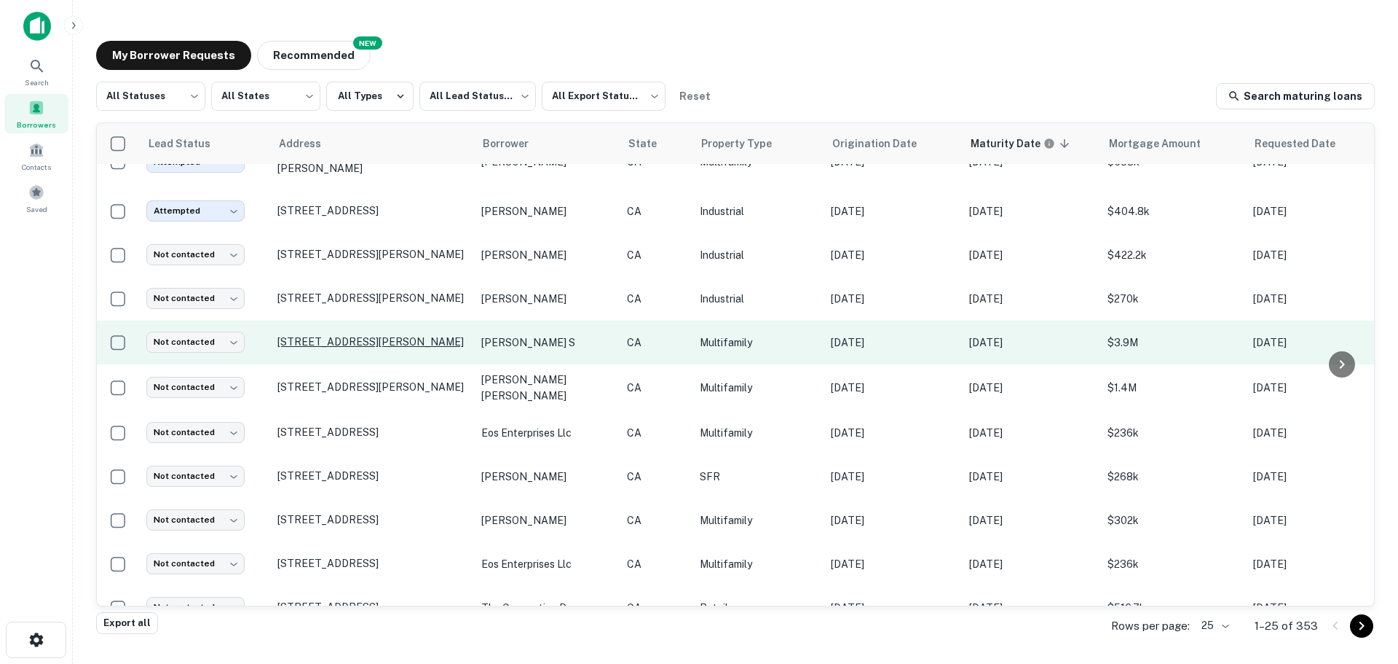
click at [416, 348] on p "[STREET_ADDRESS][PERSON_NAME]" at bounding box center [372, 341] width 189 height 13
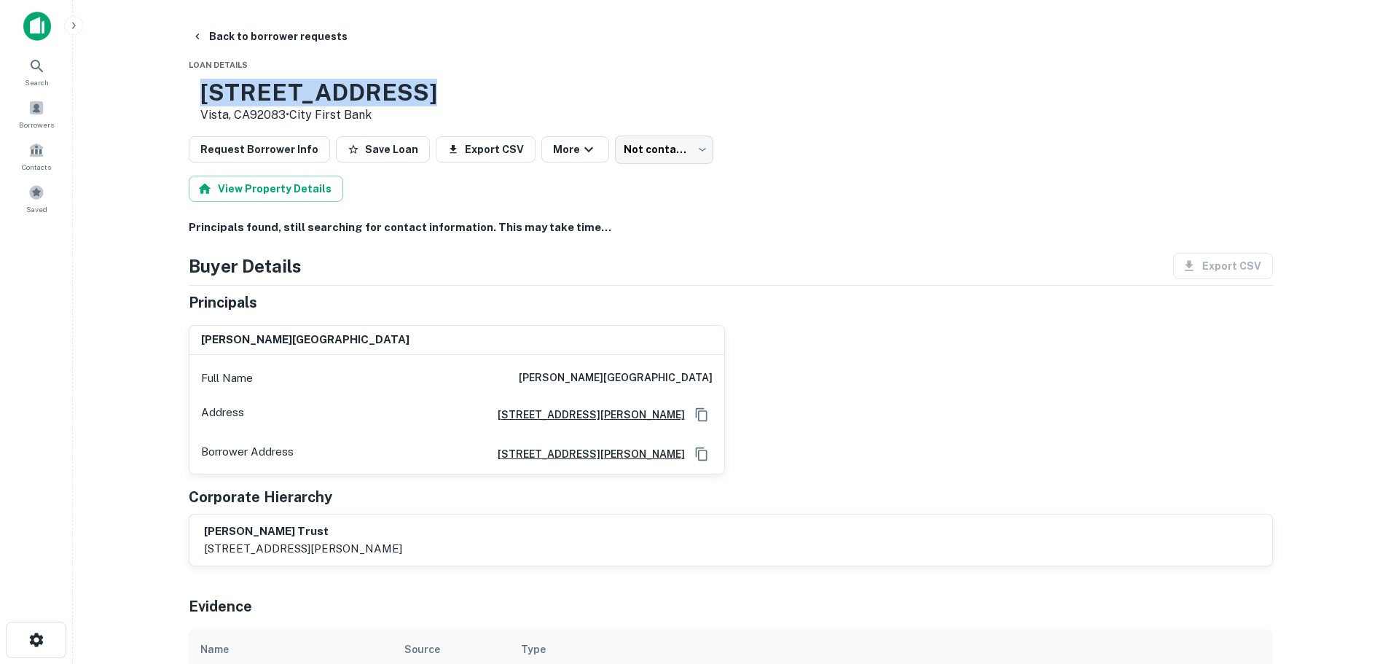
drag, startPoint x: 473, startPoint y: 88, endPoint x: 251, endPoint y: 98, distance: 222.4
click at [251, 98] on div "[STREET_ADDRESS][PERSON_NAME] • City First Bank" at bounding box center [731, 101] width 1084 height 45
copy h3 "[STREET_ADDRESS]"
click at [198, 35] on icon "button" at bounding box center [198, 37] width 12 height 12
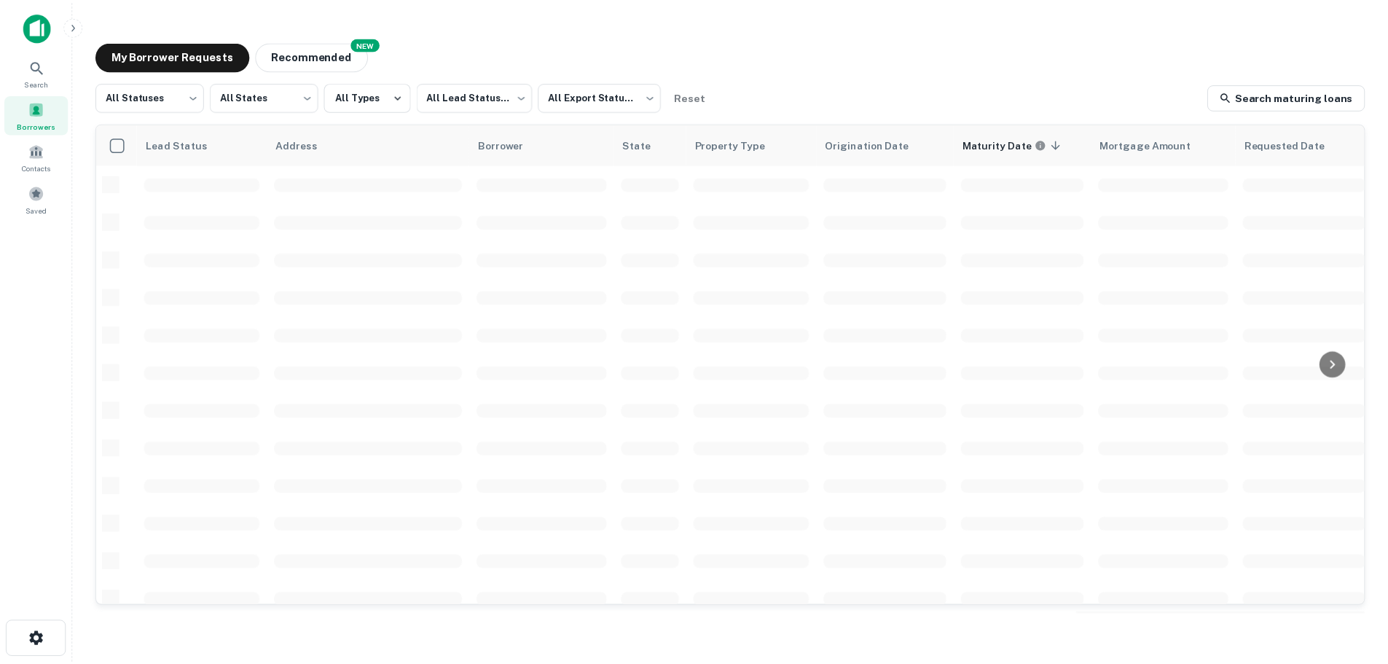
scroll to position [73, 0]
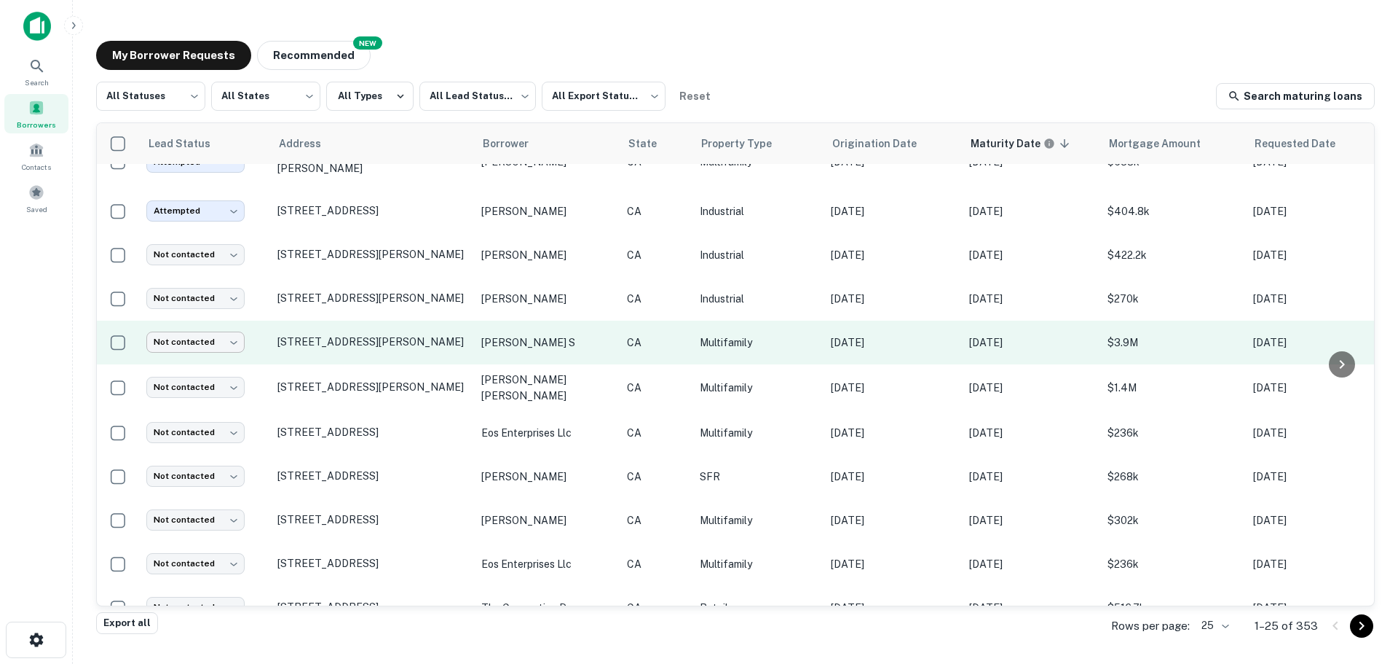
click at [234, 351] on body "Search Borrowers Contacts Saved My Borrower Requests NEW Recommended All Status…" at bounding box center [699, 332] width 1398 height 664
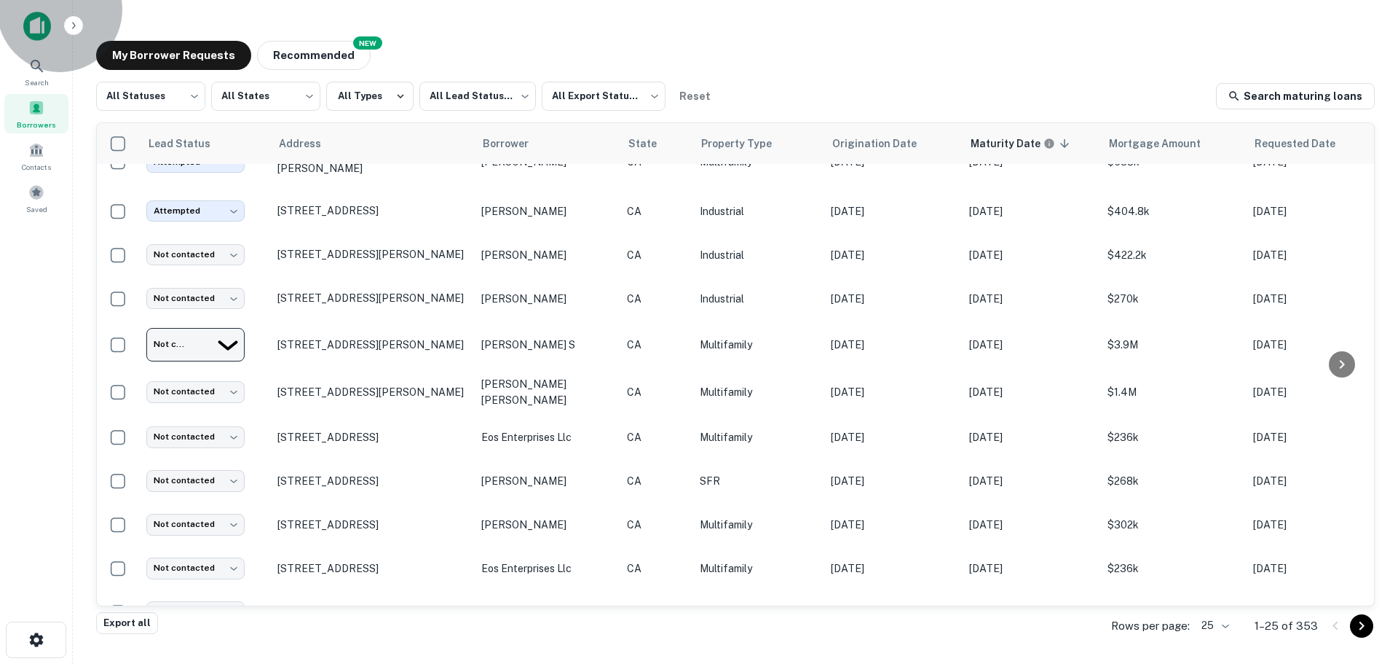
type input "*********"
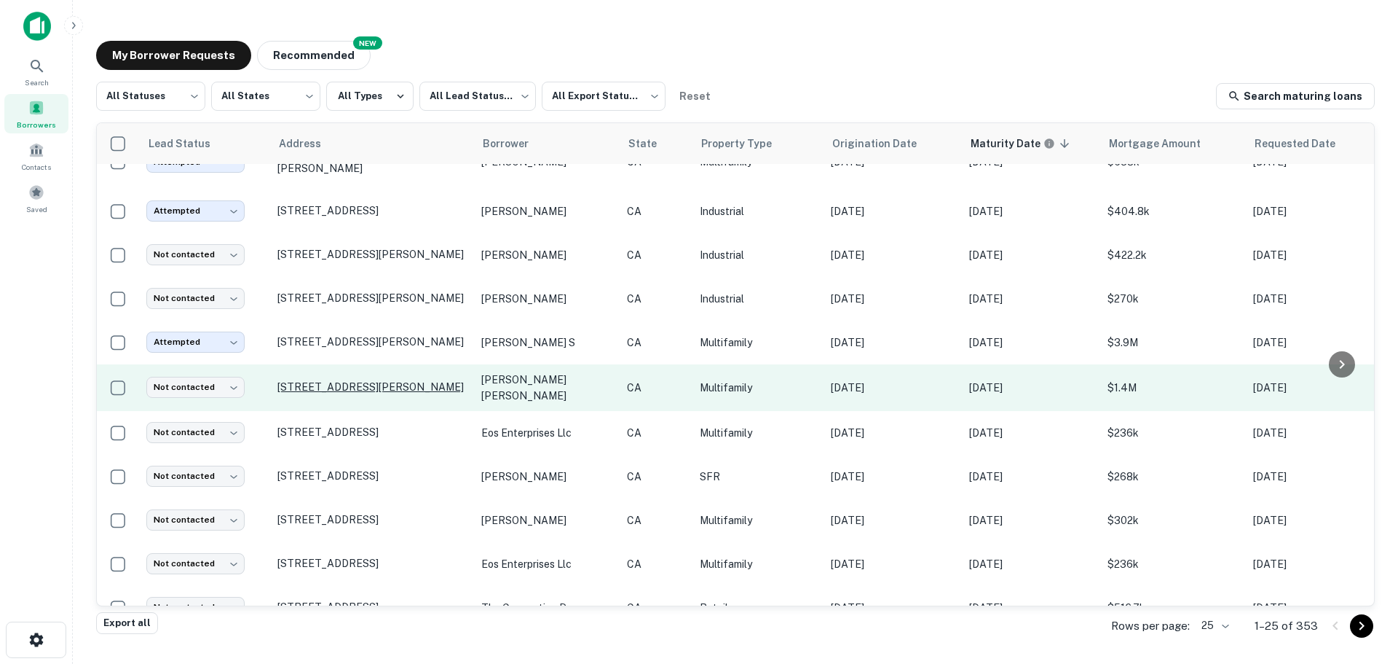
click at [339, 393] on p "[STREET_ADDRESS][PERSON_NAME]" at bounding box center [372, 386] width 189 height 13
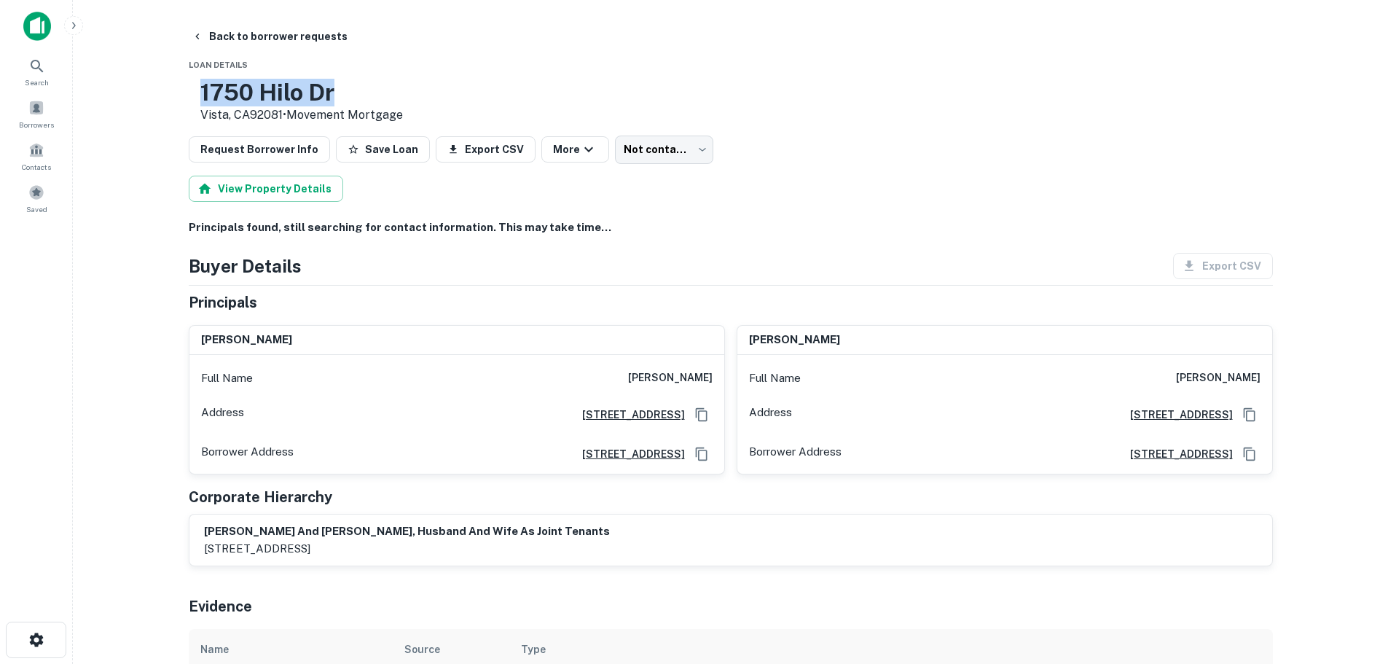
drag, startPoint x: 380, startPoint y: 88, endPoint x: 404, endPoint y: 85, distance: 24.2
click at [403, 85] on h3 "1750 Hilo Dr" at bounding box center [301, 93] width 202 height 28
copy h3 "1750 Hilo Dr"
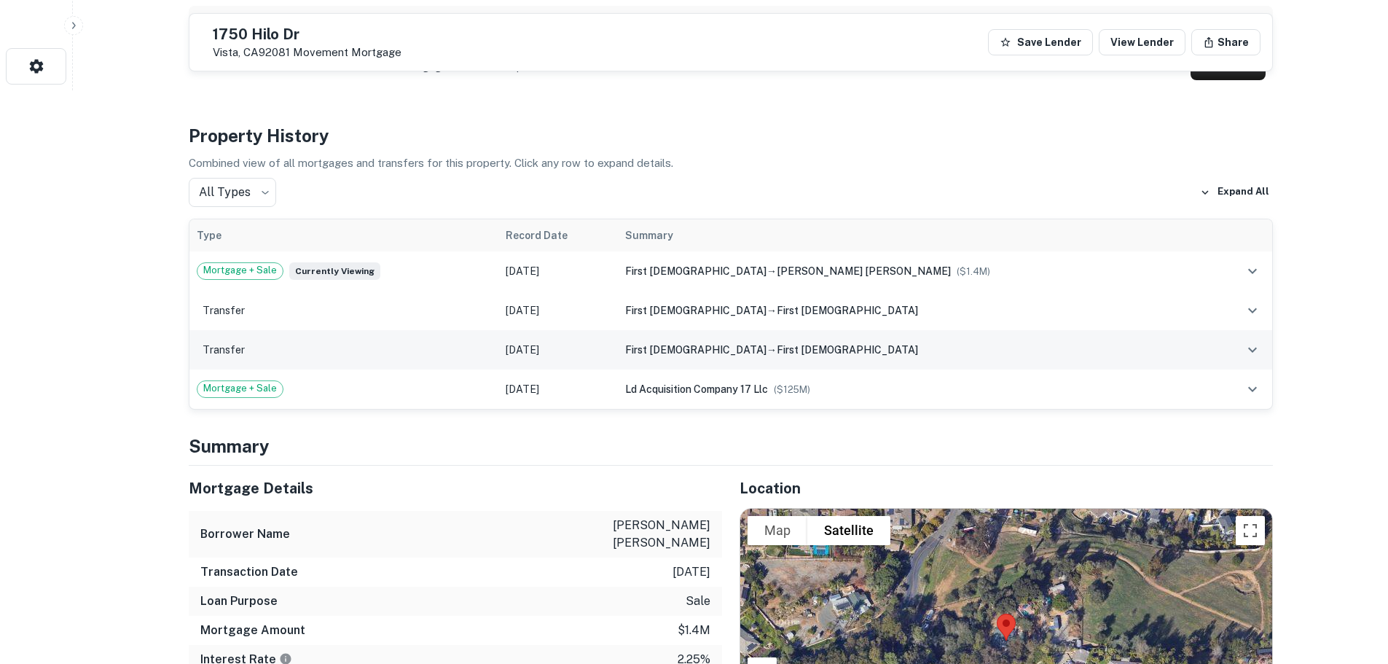
scroll to position [583, 0]
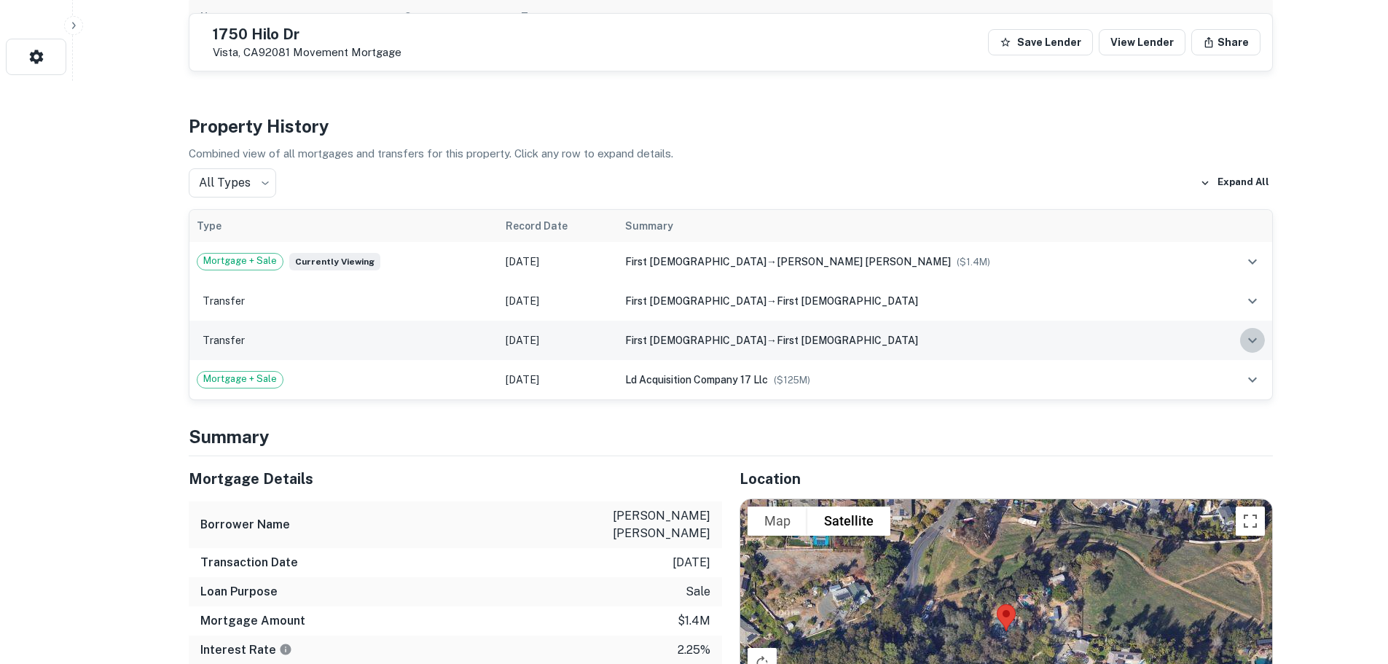
click at [1243, 349] on icon "expand row" at bounding box center [1251, 339] width 17 height 17
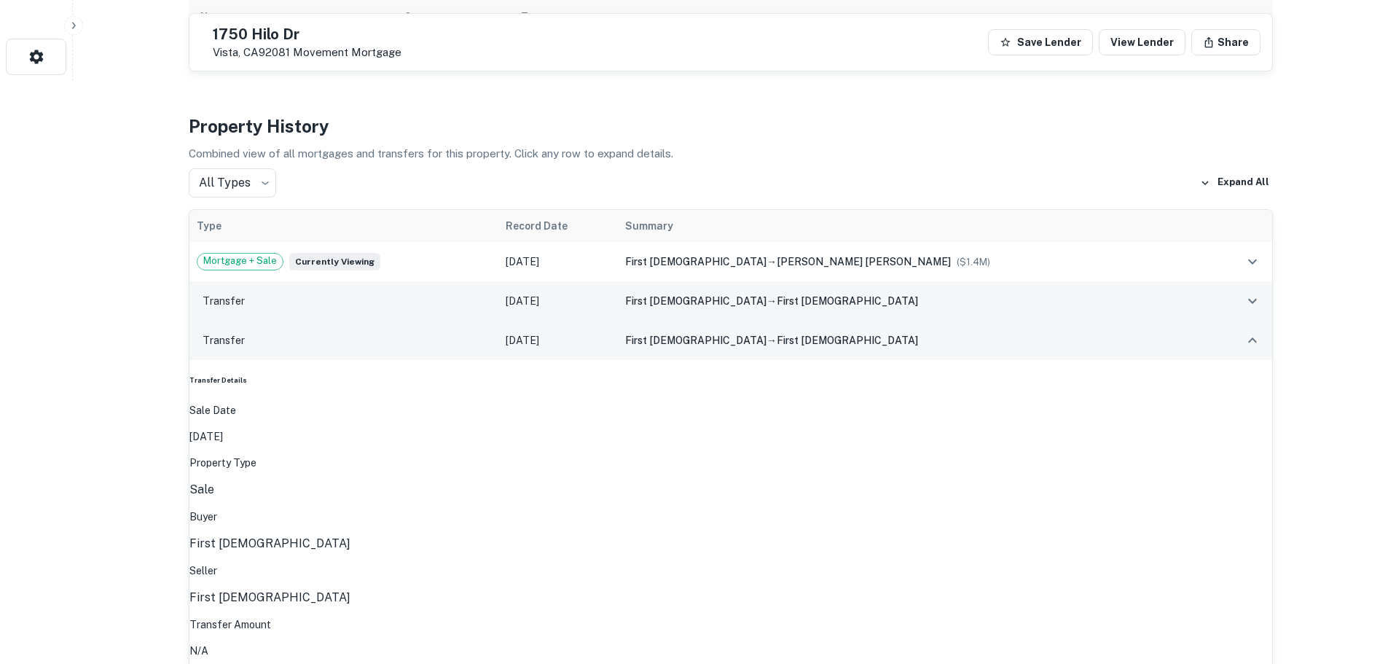
click at [1256, 310] on icon "expand row" at bounding box center [1251, 300] width 17 height 17
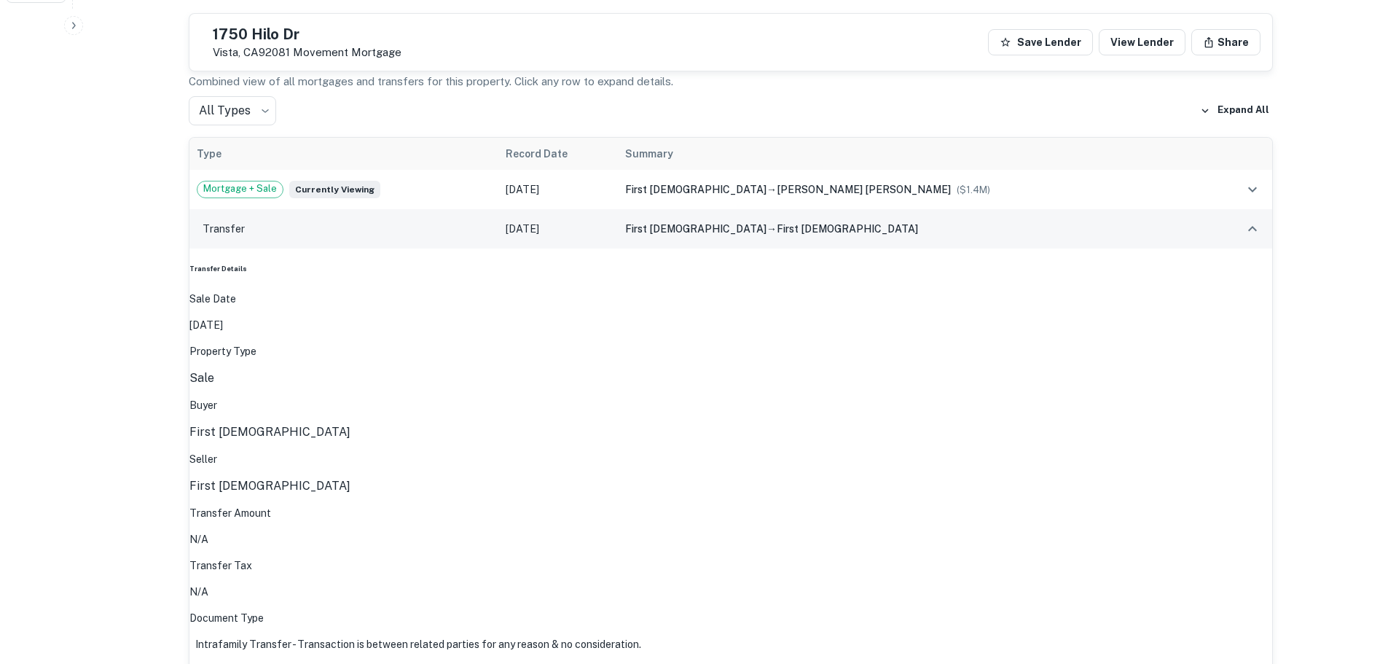
scroll to position [656, 0]
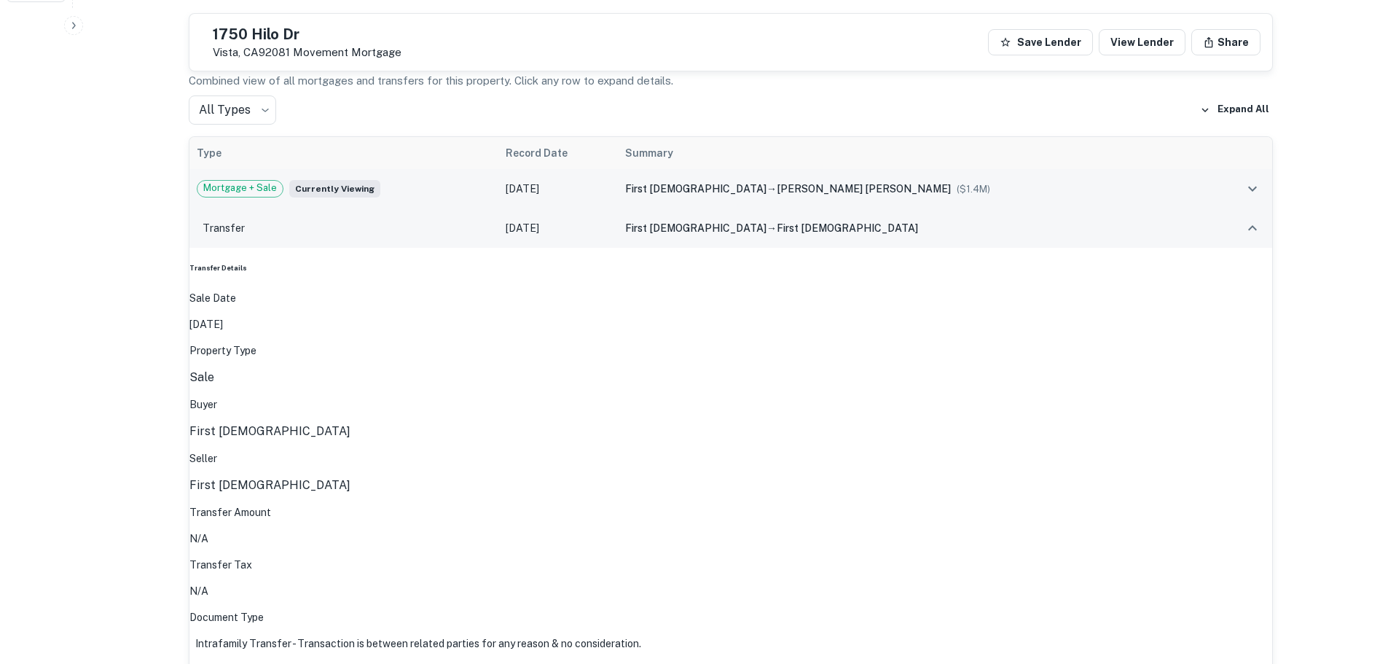
click at [1249, 197] on icon "expand row" at bounding box center [1251, 188] width 17 height 17
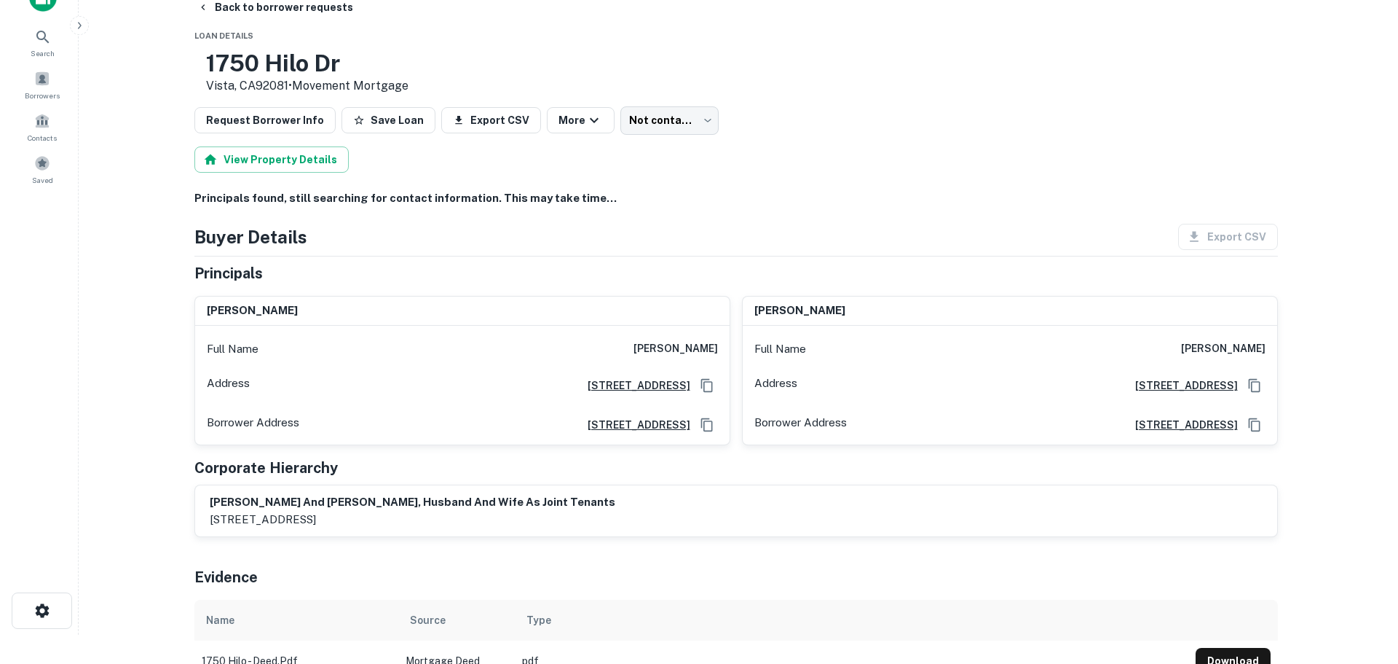
scroll to position [0, 0]
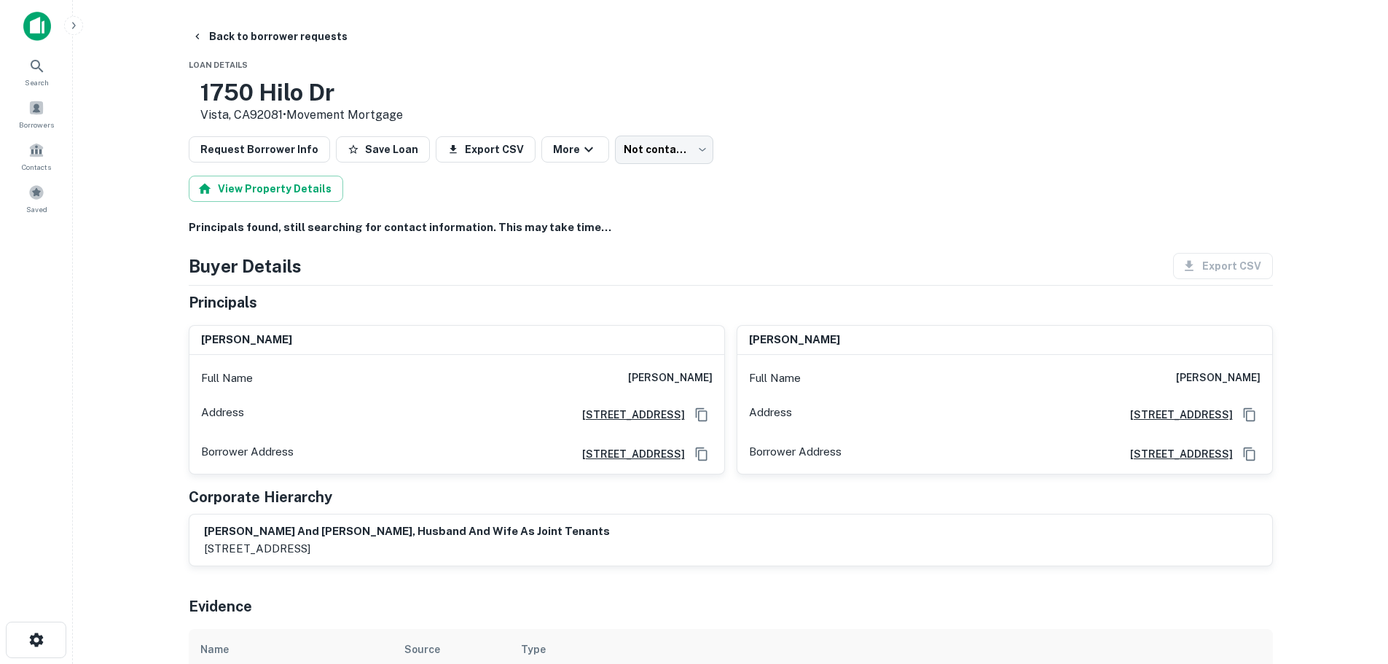
drag, startPoint x: 627, startPoint y: 399, endPoint x: 711, endPoint y: 402, distance: 83.8
click at [711, 396] on div "Full Name [PERSON_NAME]" at bounding box center [456, 378] width 535 height 35
copy h6 "[PERSON_NAME]"
click at [251, 30] on button "Back to borrower requests" at bounding box center [270, 36] width 168 height 26
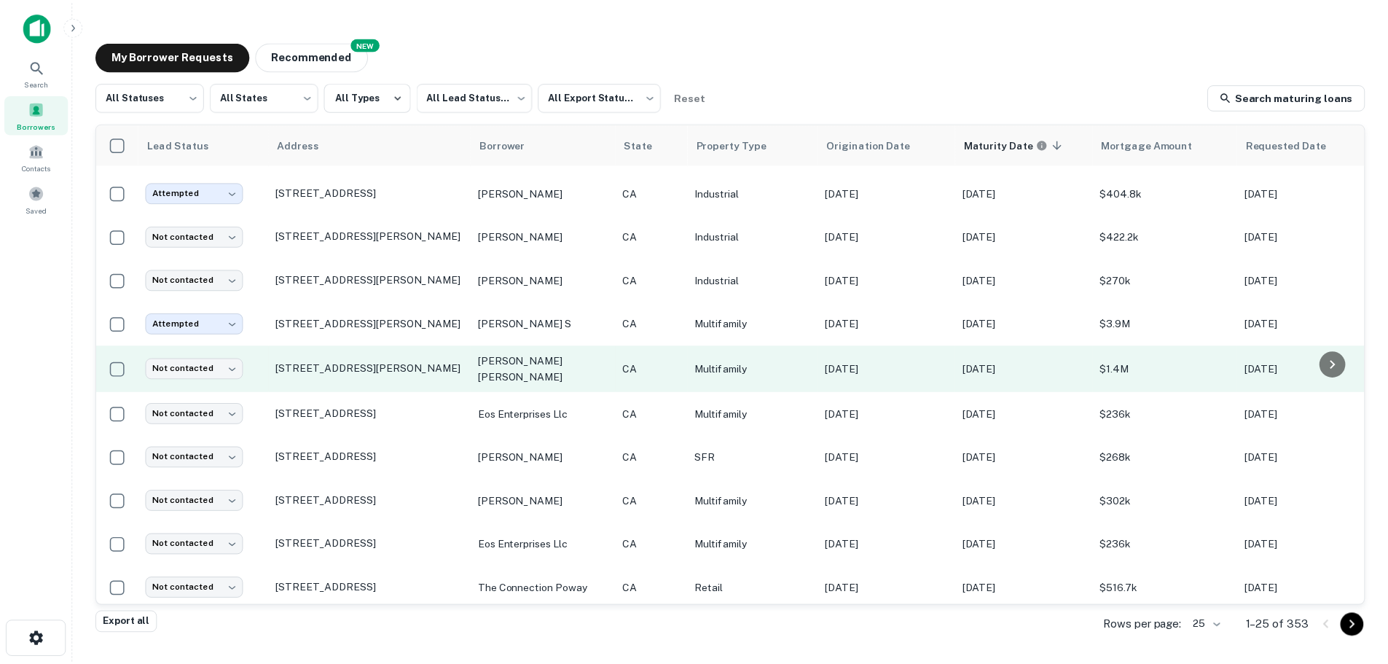
scroll to position [146, 0]
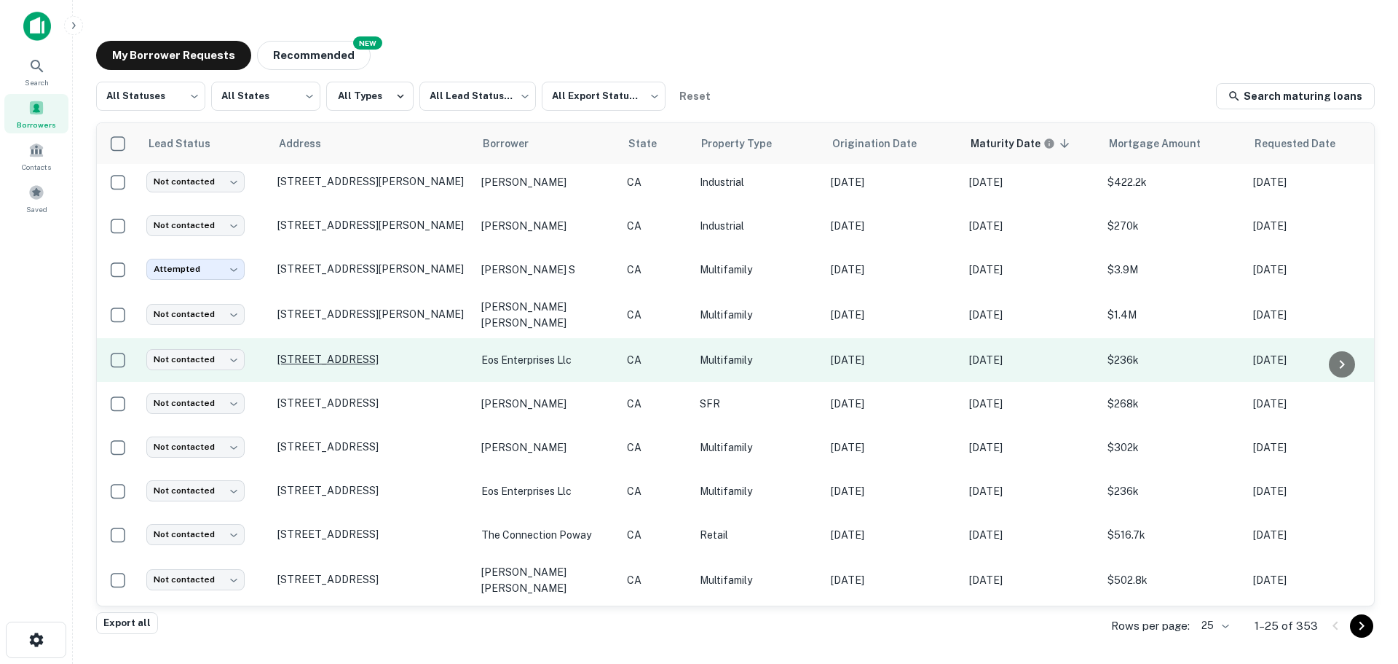
click at [346, 366] on p "[STREET_ADDRESS]" at bounding box center [372, 359] width 189 height 13
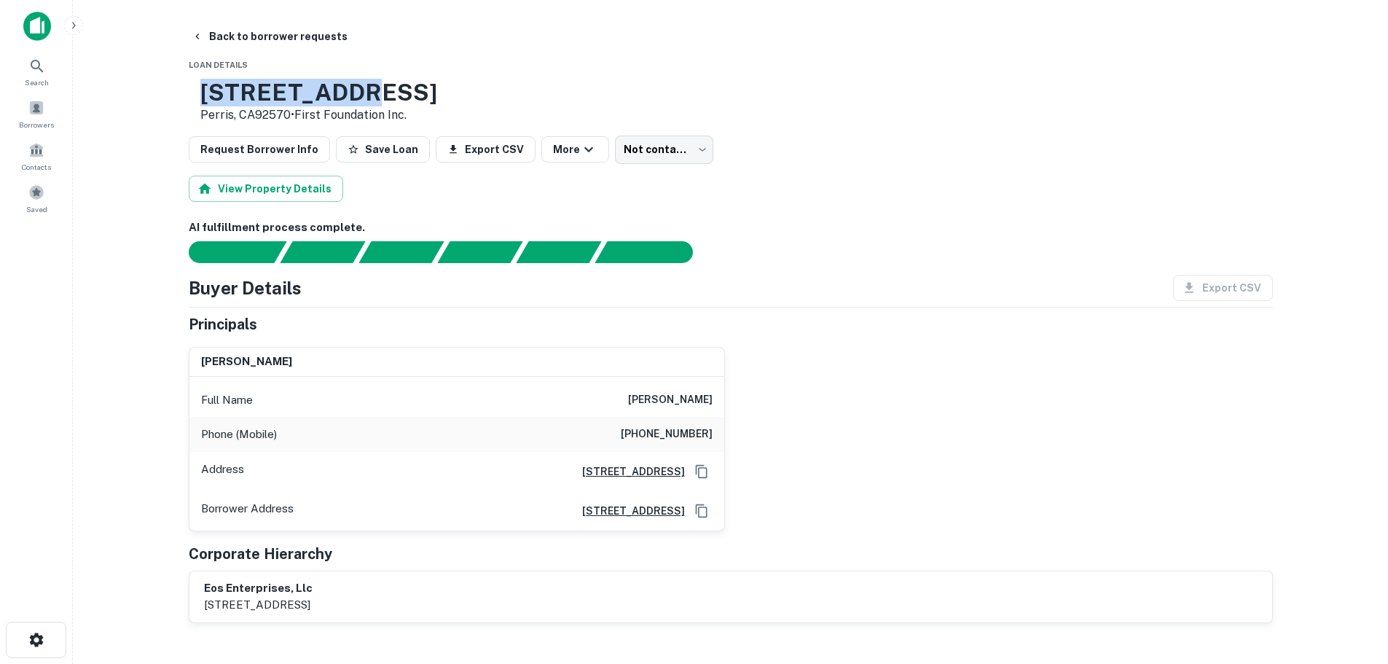
drag, startPoint x: 250, startPoint y: 90, endPoint x: 418, endPoint y: 91, distance: 168.3
click at [418, 91] on h3 "[STREET_ADDRESS]" at bounding box center [318, 93] width 237 height 28
copy h3 "[STREET_ADDRESS]"
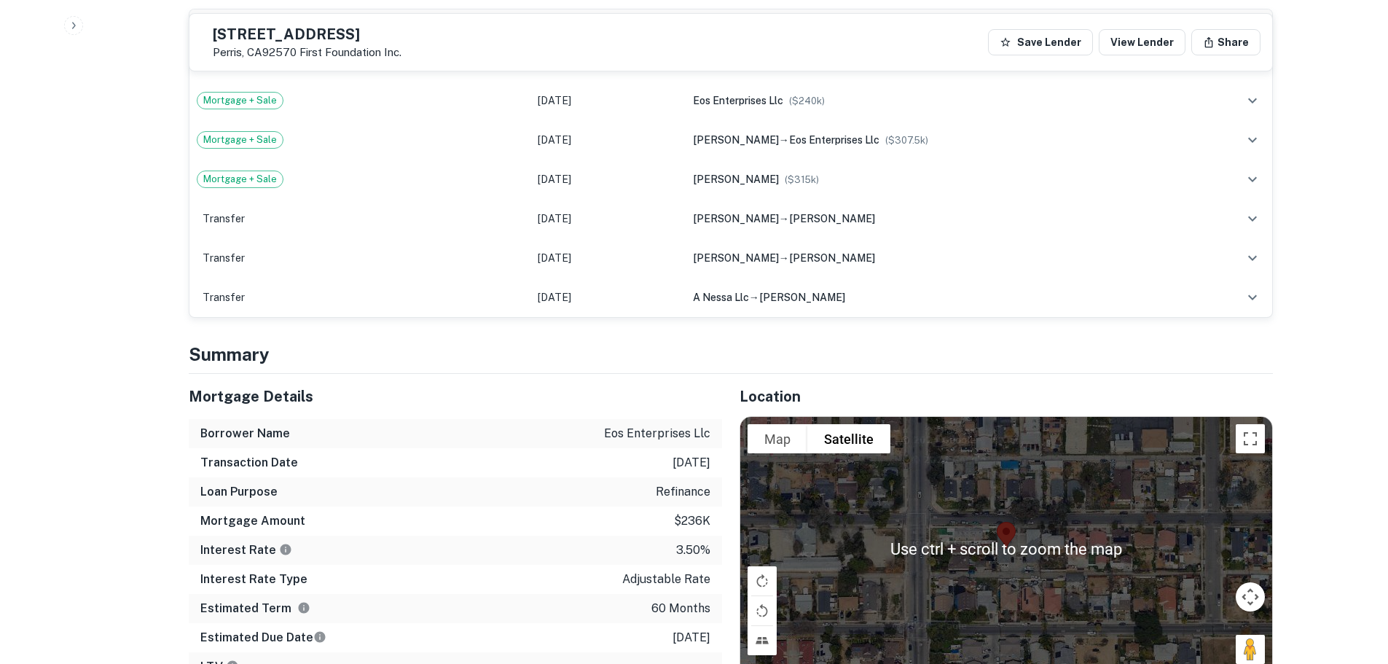
scroll to position [874, 0]
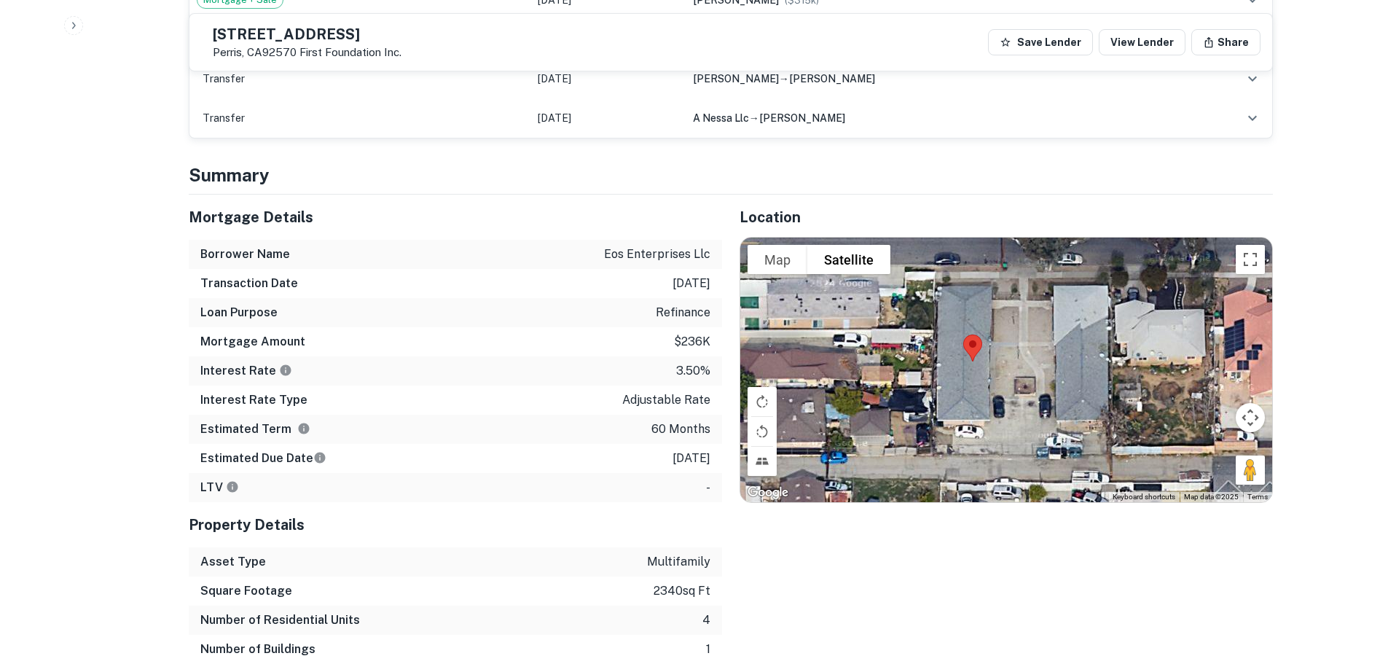
drag, startPoint x: 1075, startPoint y: 329, endPoint x: 1004, endPoint y: 403, distance: 102.0
click at [996, 389] on div at bounding box center [1006, 369] width 532 height 264
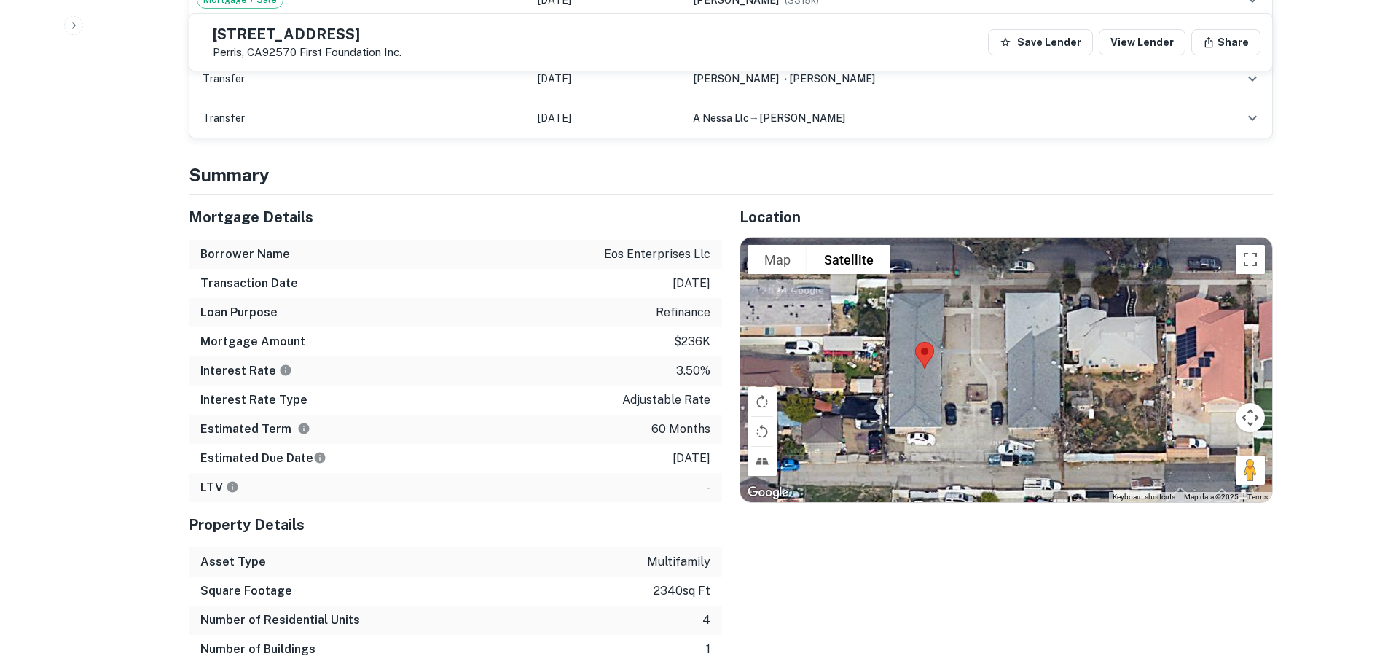
drag, startPoint x: 1085, startPoint y: 390, endPoint x: 959, endPoint y: 388, distance: 126.0
click at [1022, 393] on div at bounding box center [1006, 369] width 532 height 264
click at [918, 355] on img at bounding box center [922, 354] width 31 height 39
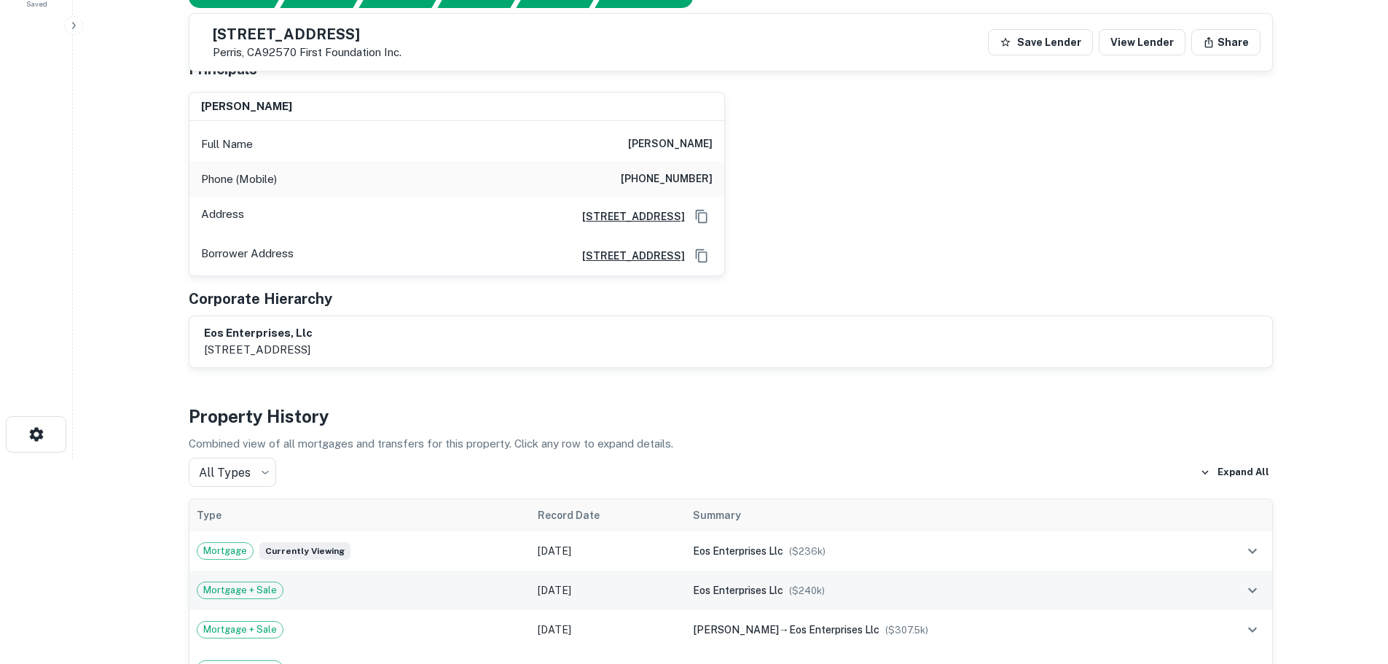
scroll to position [437, 0]
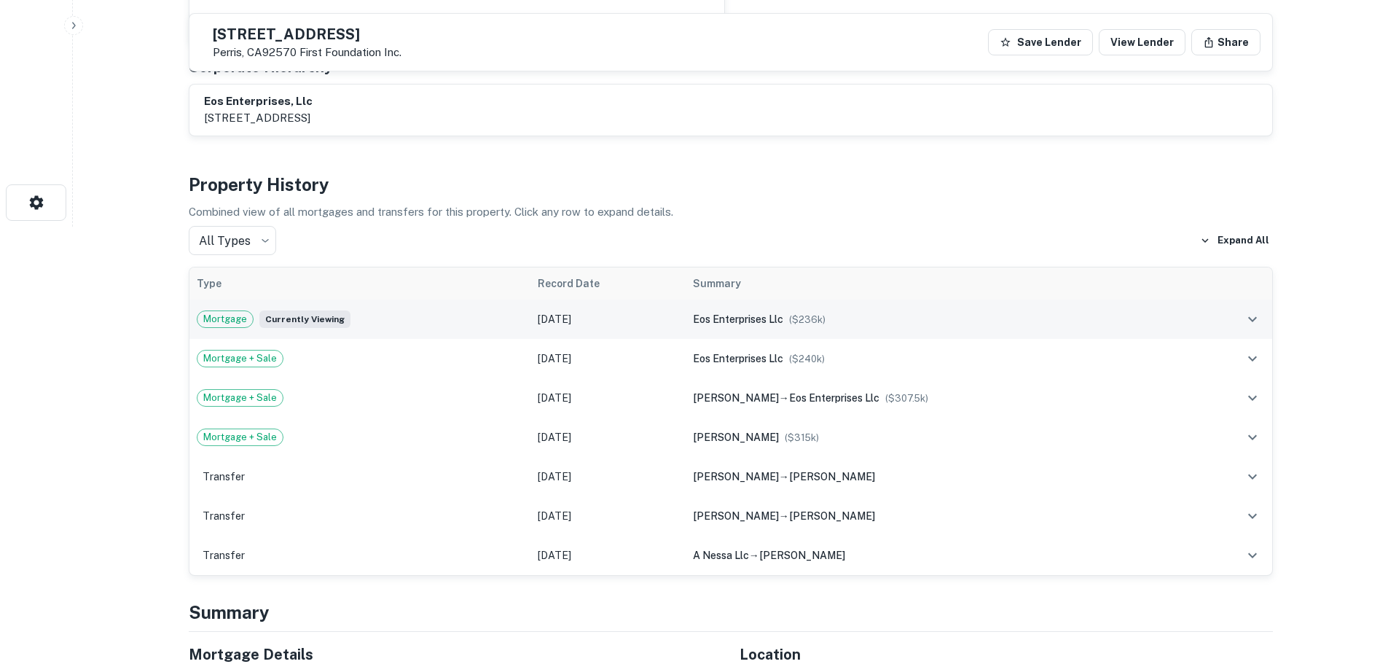
click at [235, 319] on span "Mortgage" at bounding box center [224, 319] width 55 height 15
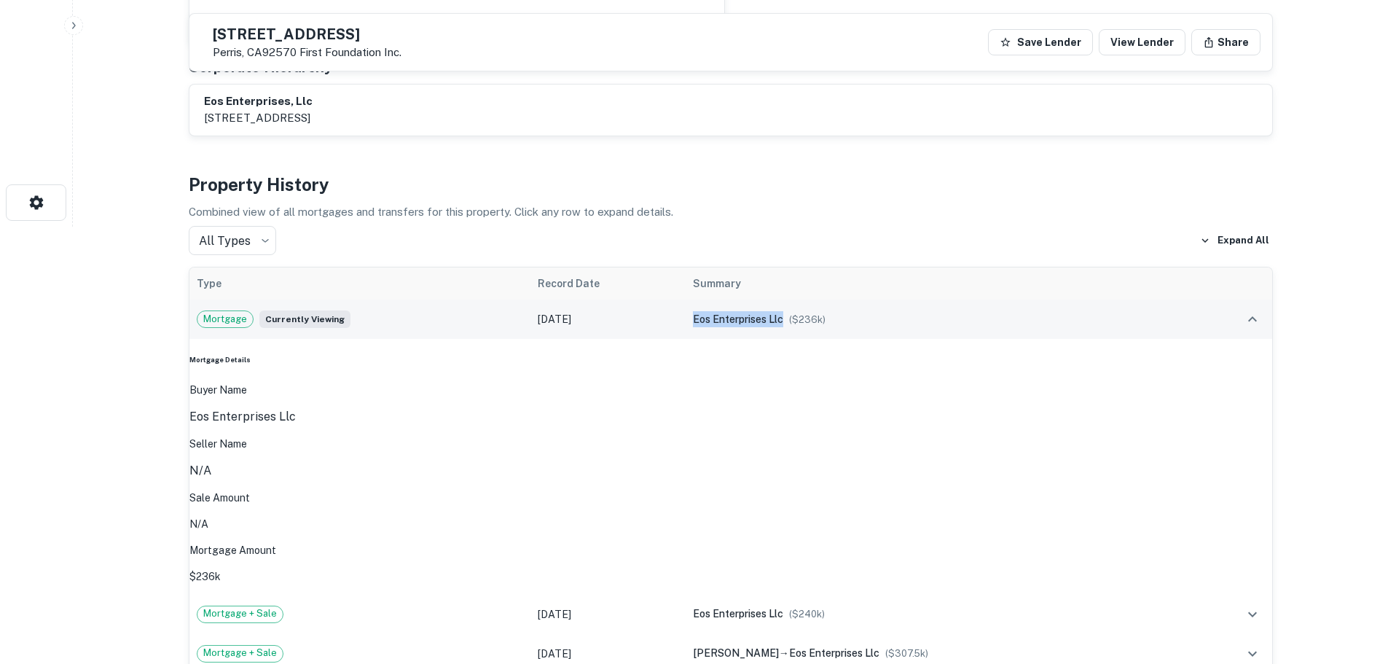
drag, startPoint x: 693, startPoint y: 318, endPoint x: 792, endPoint y: 339, distance: 101.1
click at [791, 339] on td "eos enterprises llc ($ 236k )" at bounding box center [938, 318] width 506 height 39
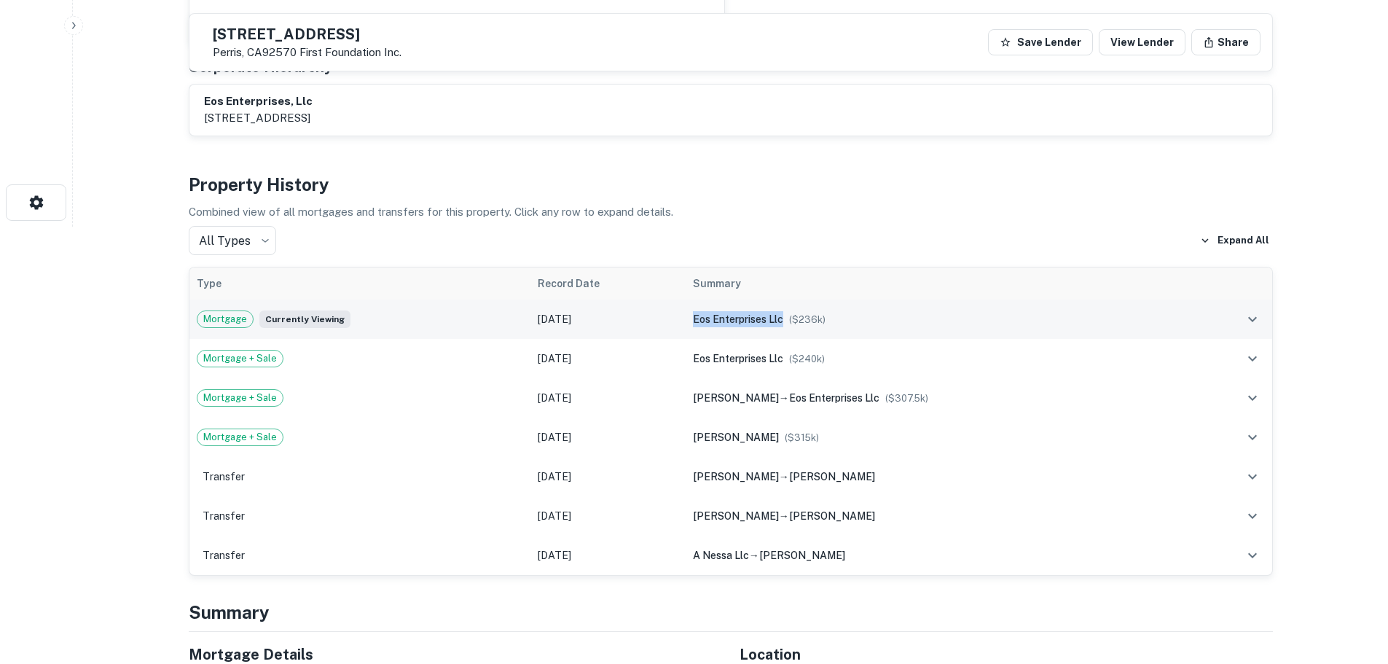
copy span "eos enterprises llc"
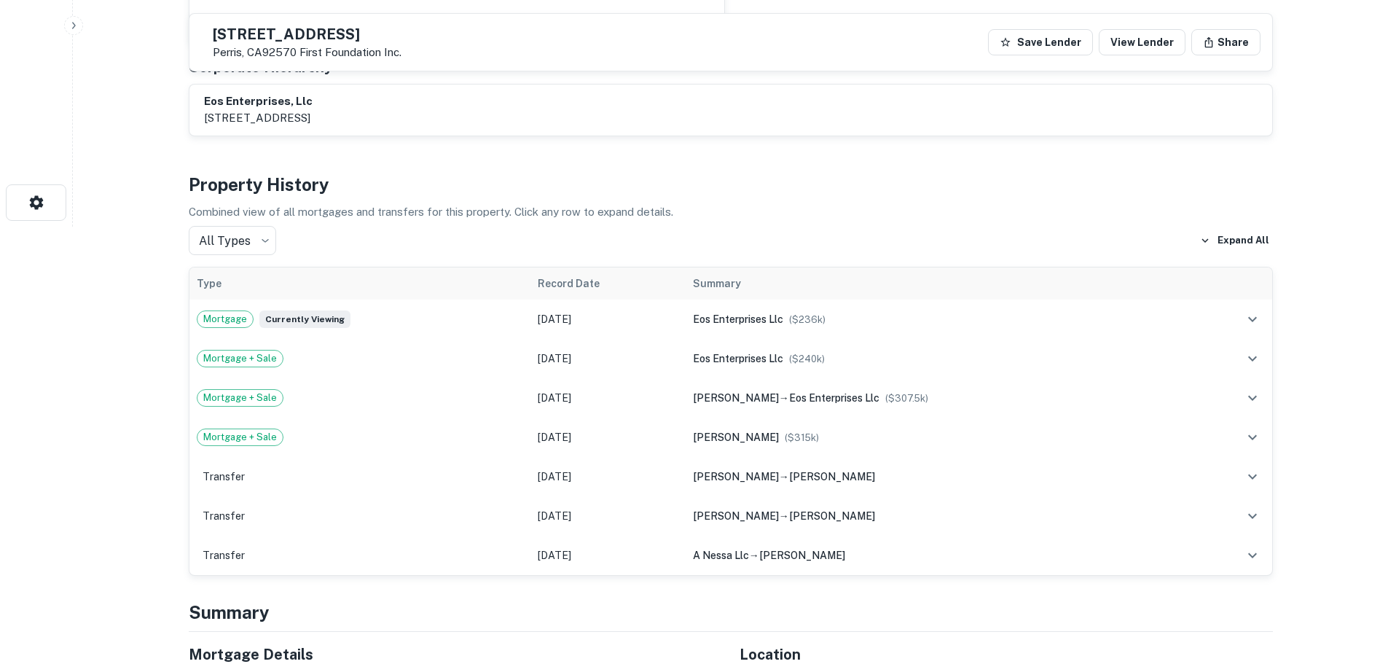
click at [1052, 204] on p "Combined view of all mortgages and transfers for this property. Click any row t…" at bounding box center [731, 211] width 1084 height 17
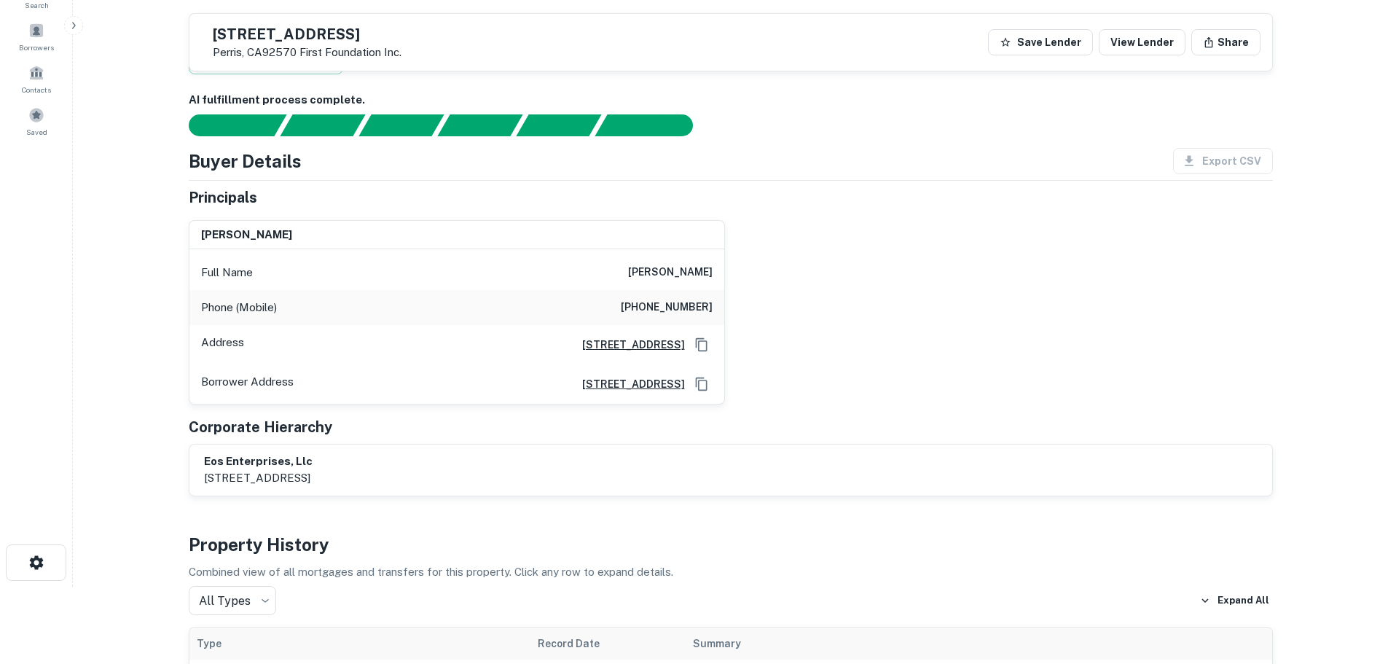
scroll to position [0, 0]
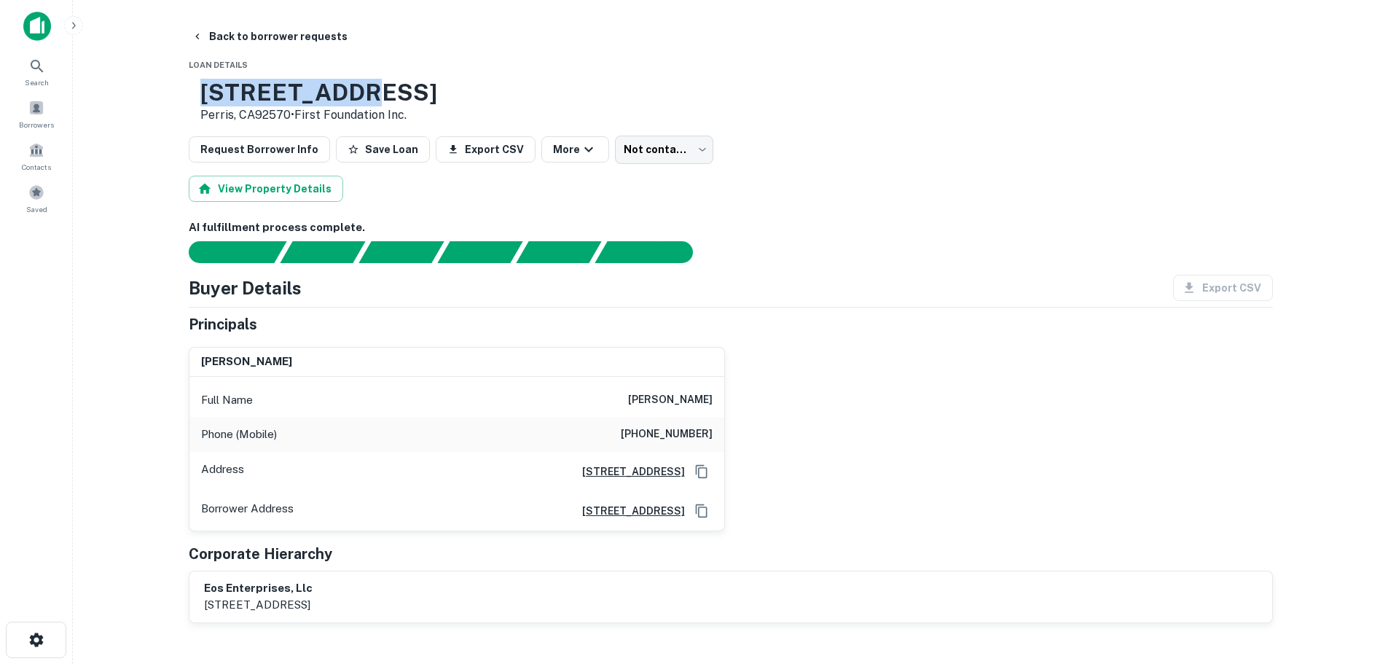
drag, startPoint x: 412, startPoint y: 95, endPoint x: 210, endPoint y: 97, distance: 201.8
click at [210, 97] on div "[STREET_ADDRESS] • First Foundation Inc." at bounding box center [313, 101] width 248 height 45
drag, startPoint x: 646, startPoint y: 401, endPoint x: 713, endPoint y: 404, distance: 67.1
click at [713, 404] on div "Full Name [PERSON_NAME]" at bounding box center [456, 399] width 535 height 35
copy h6 "[PERSON_NAME]"
